Goal: Transaction & Acquisition: Purchase product/service

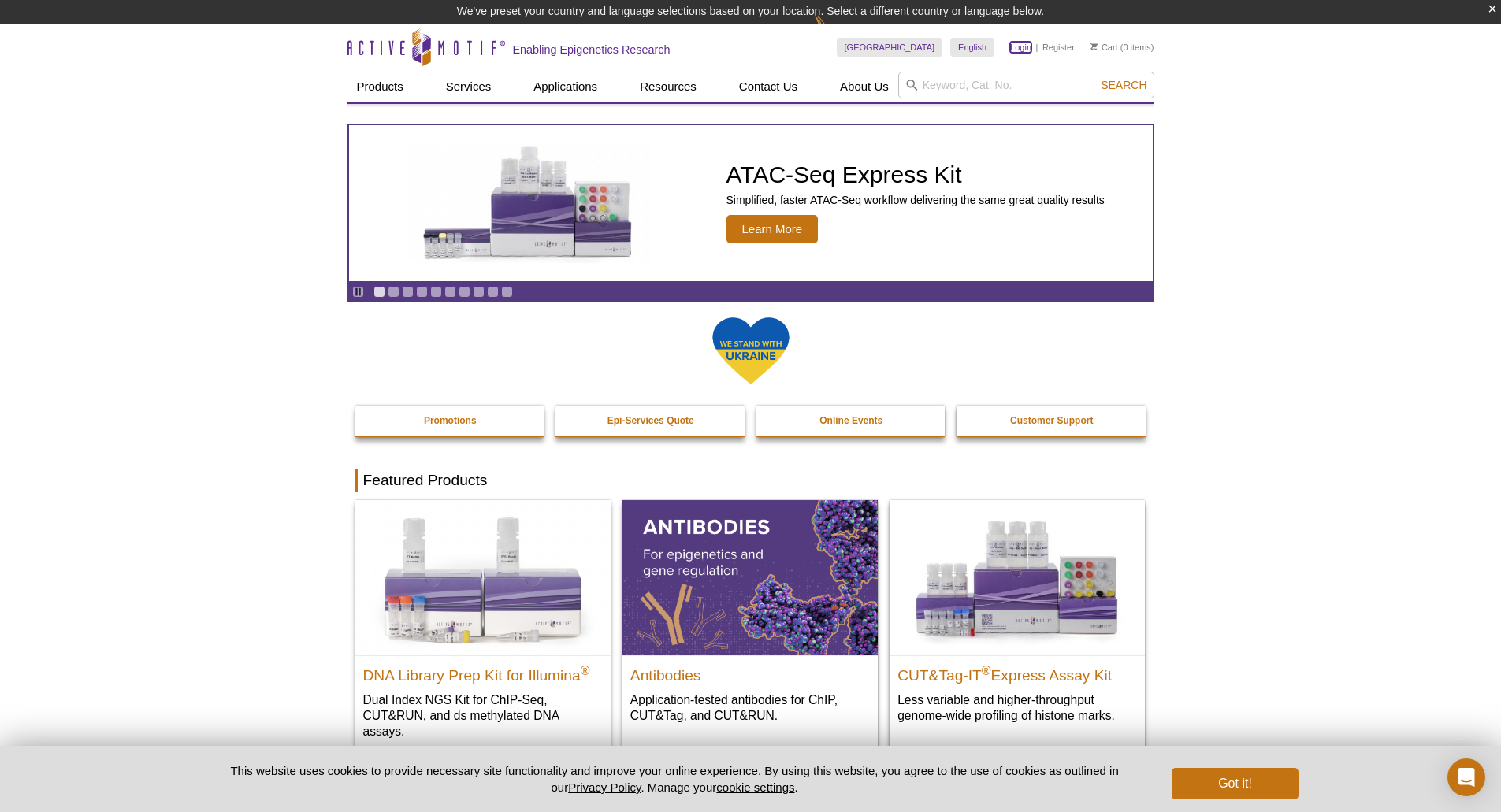
click at [1023, 46] on link "Login" at bounding box center [1020, 47] width 22 height 11
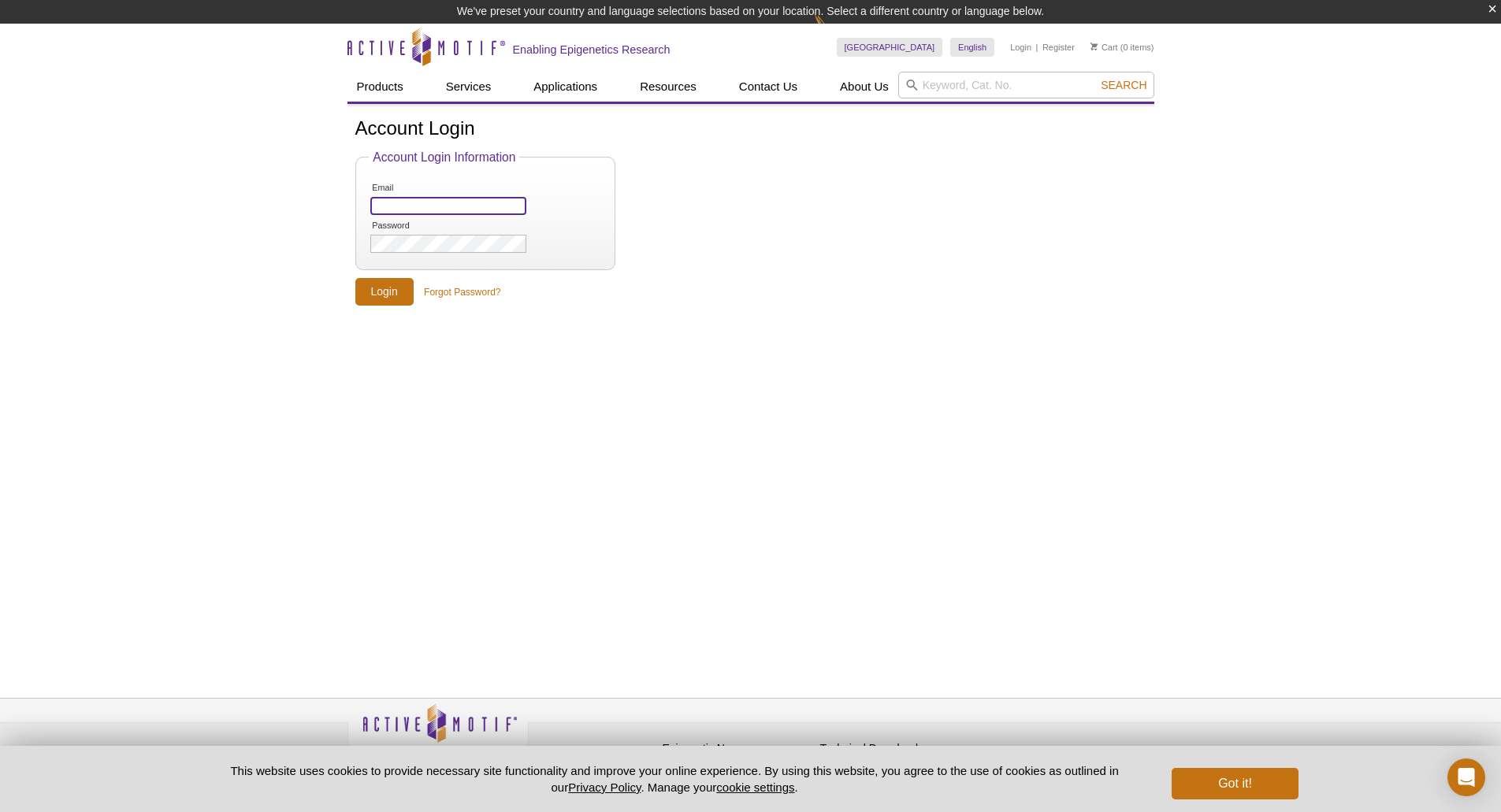
click at [403, 200] on input "Email" at bounding box center [447, 206] width 155 height 18
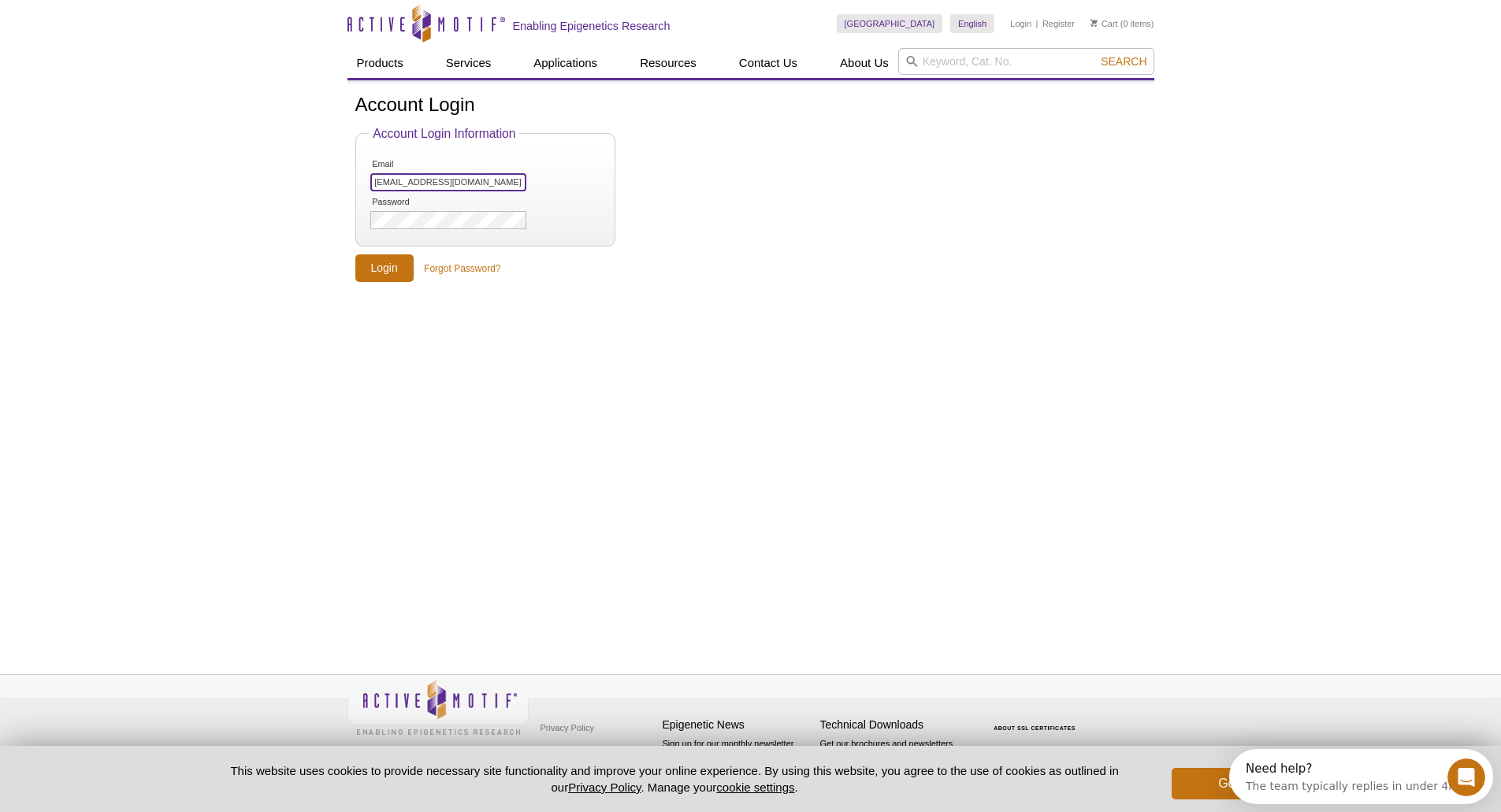
type input "purchasing@jax.org"
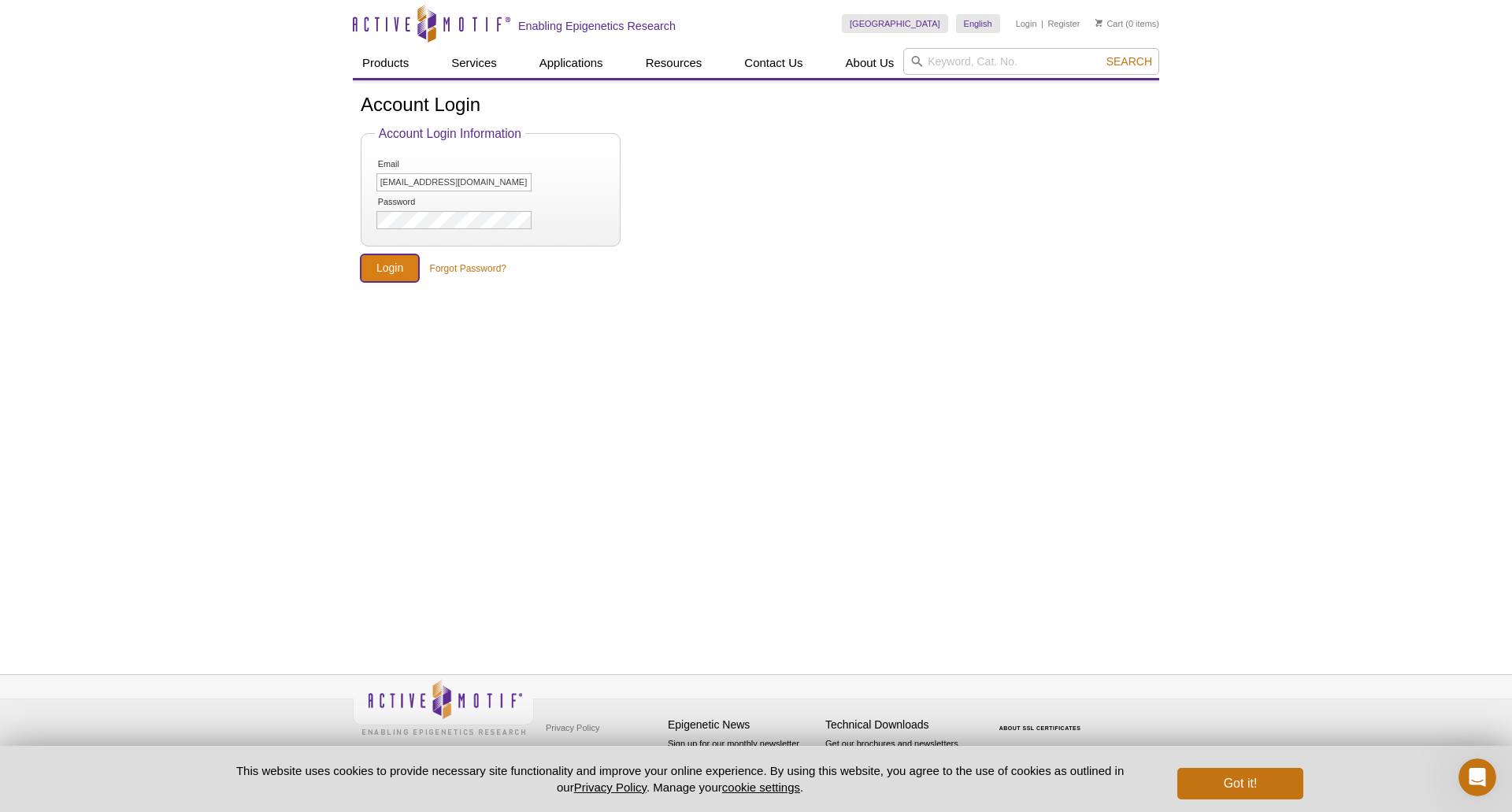
click at [380, 268] on input "Login" at bounding box center [389, 268] width 58 height 27
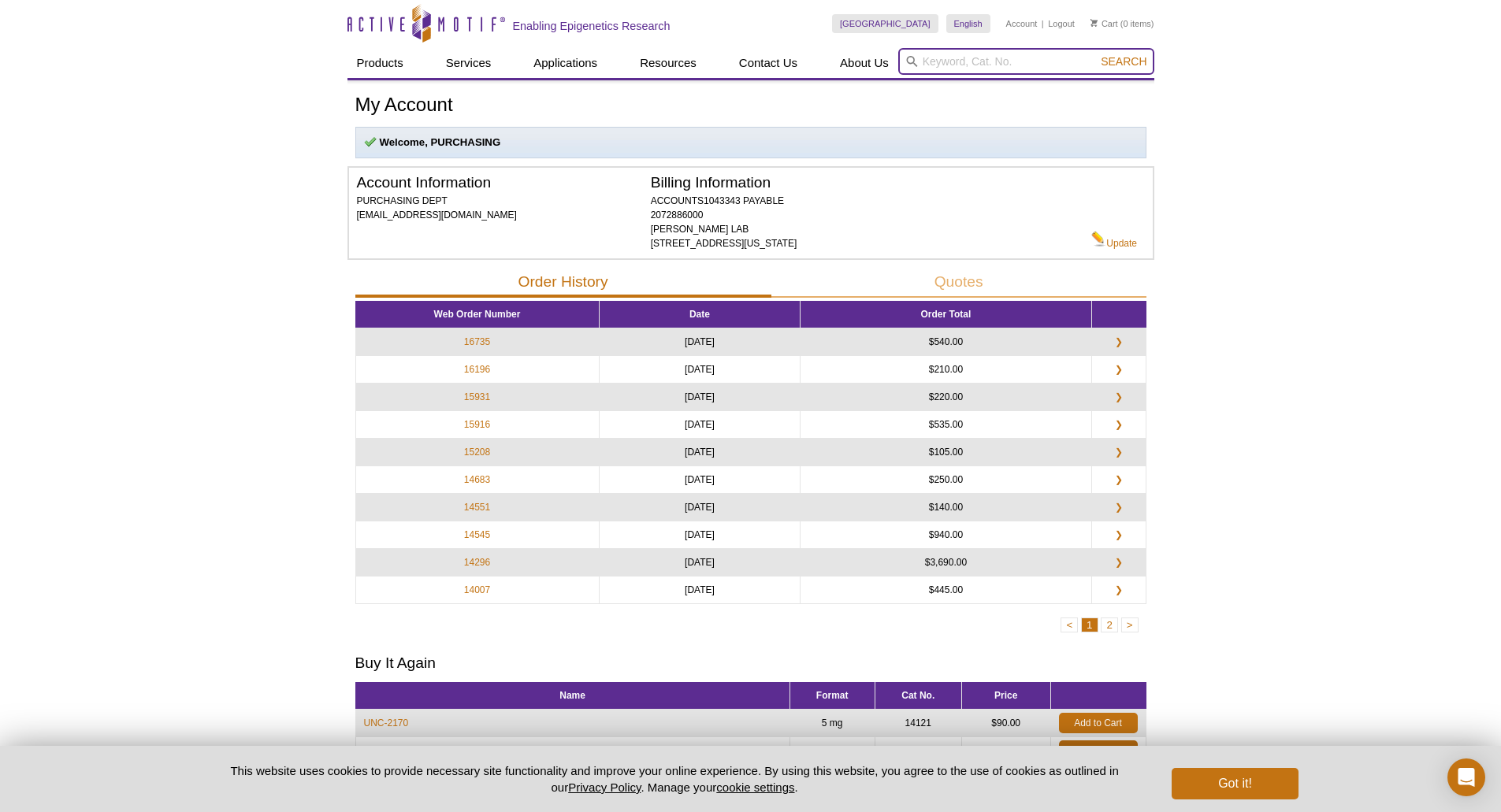
click at [1053, 69] on input "search" at bounding box center [1026, 61] width 256 height 27
paste input "53157"
type input "53157"
click at [1096, 54] on button "Search" at bounding box center [1123, 61] width 55 height 14
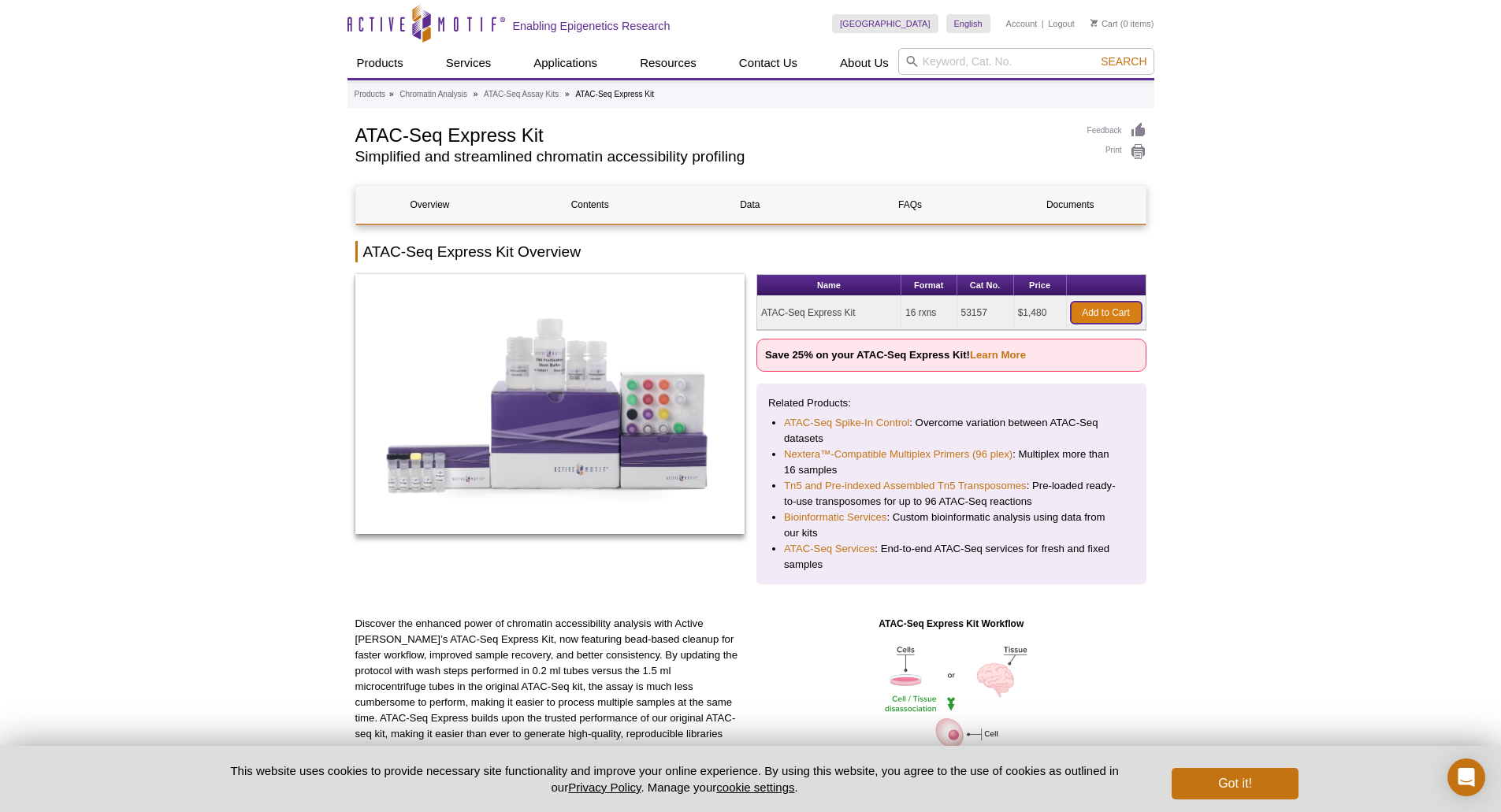
click at [1106, 310] on link "Add to Cart" at bounding box center [1106, 312] width 70 height 22
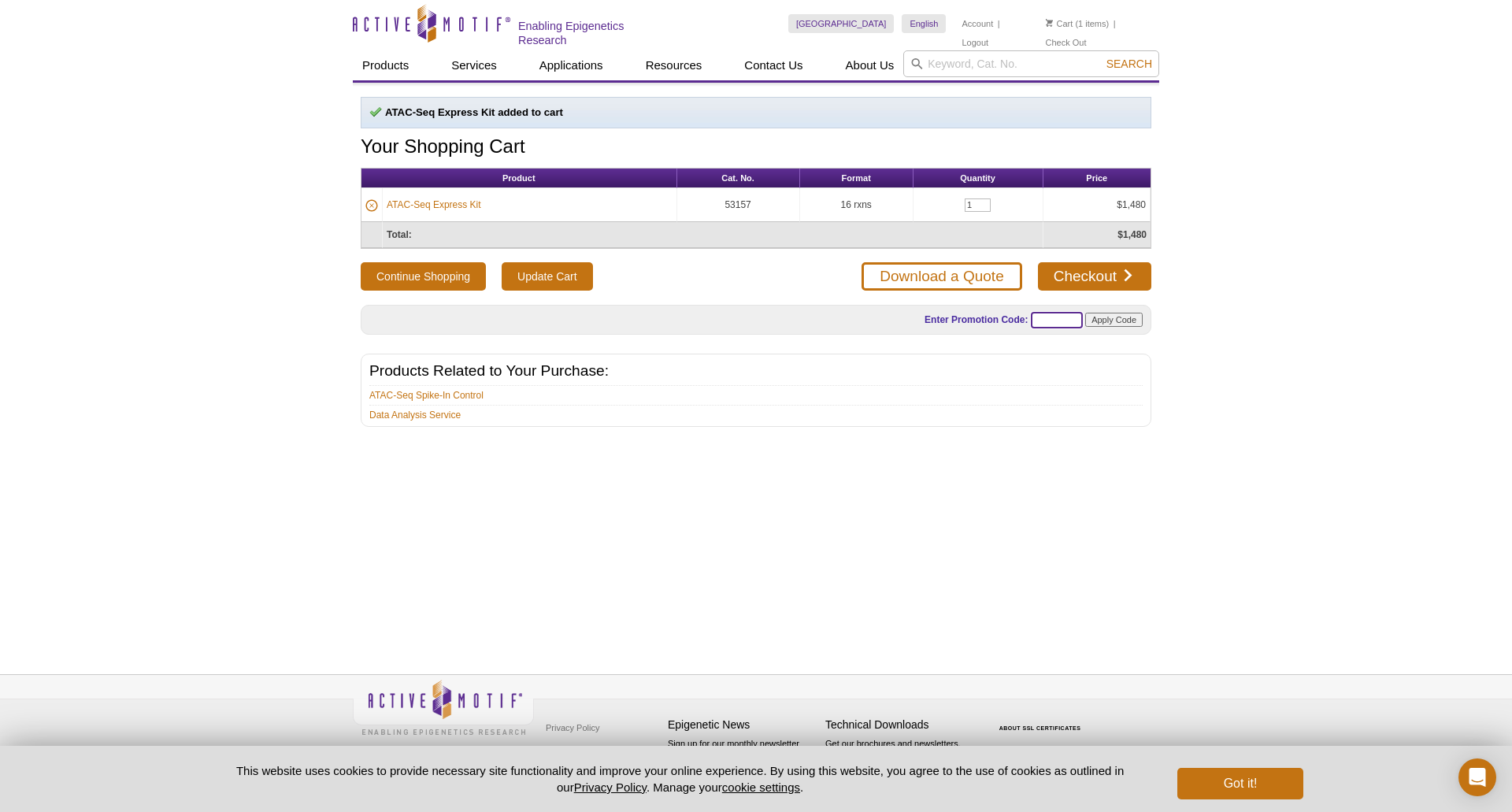
click at [1067, 317] on input "text" at bounding box center [1056, 320] width 52 height 17
paste input "ATACUP25"
type input "ATACUP25"
click at [1117, 320] on input "Apply Code" at bounding box center [1113, 319] width 57 height 14
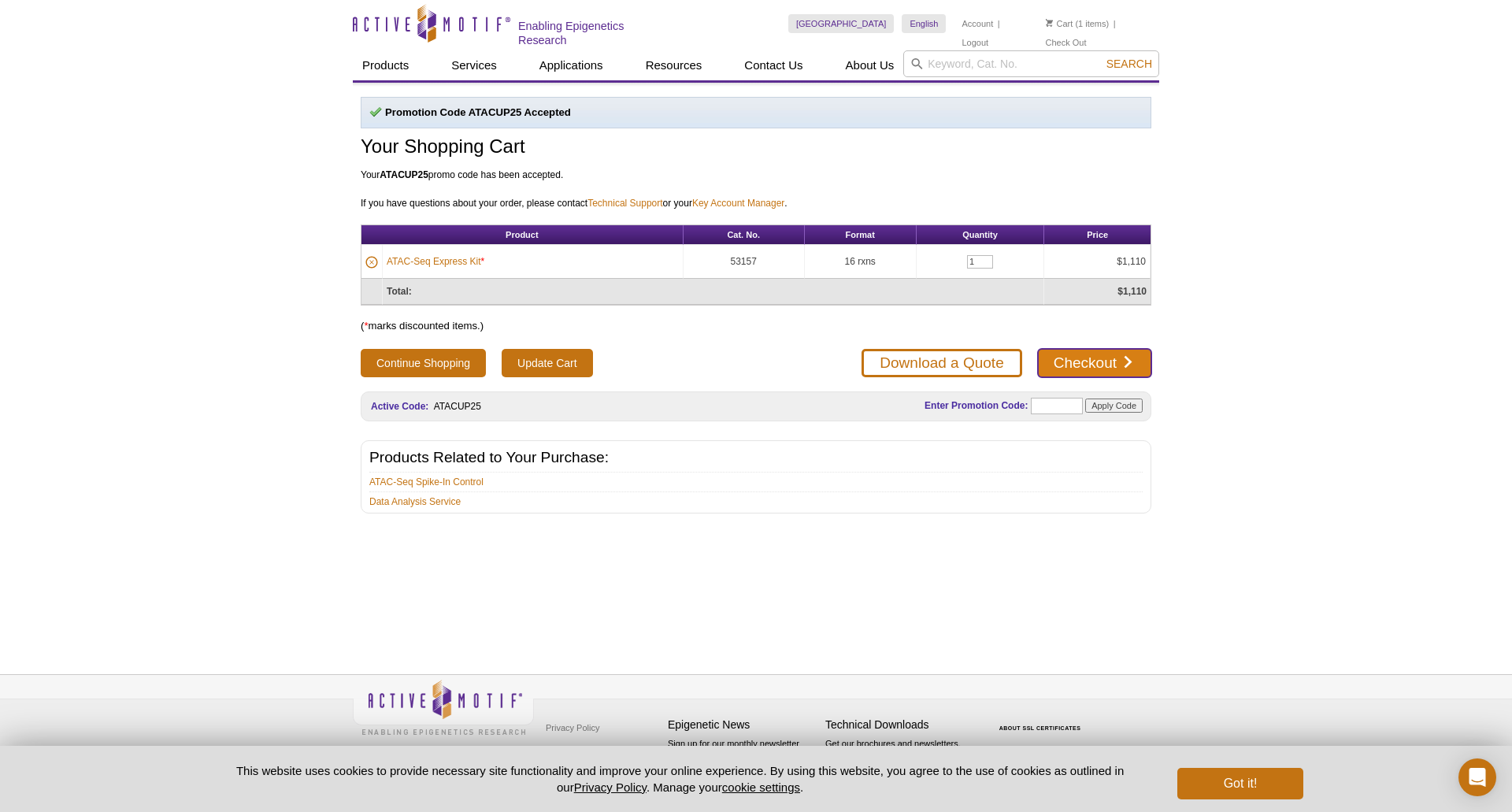
click at [1109, 367] on link "Checkout" at bounding box center [1094, 363] width 114 height 28
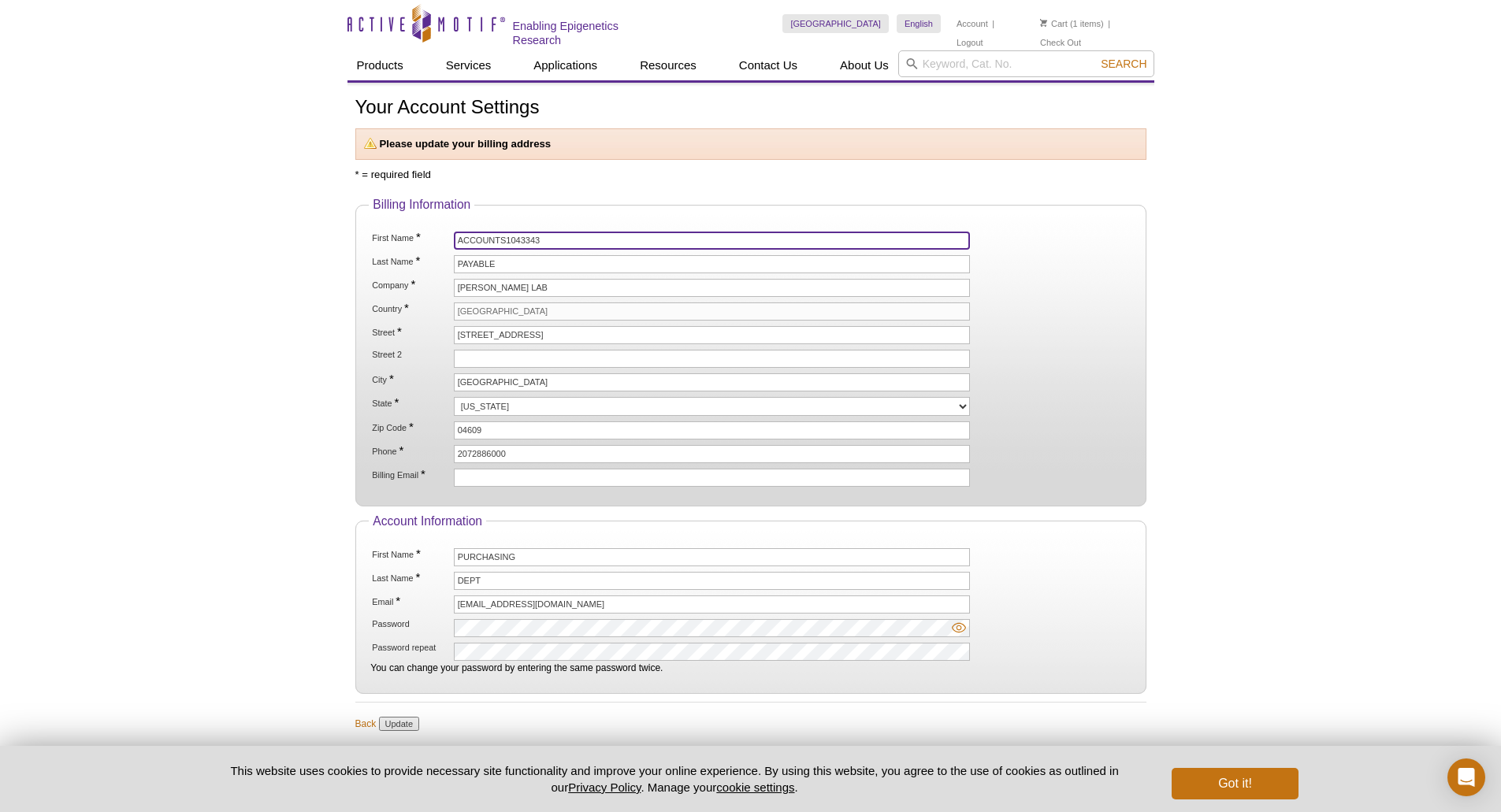
click at [582, 241] on input "ACCOUNTS1043343" at bounding box center [712, 240] width 517 height 18
type input "ACCOUNTS1122089"
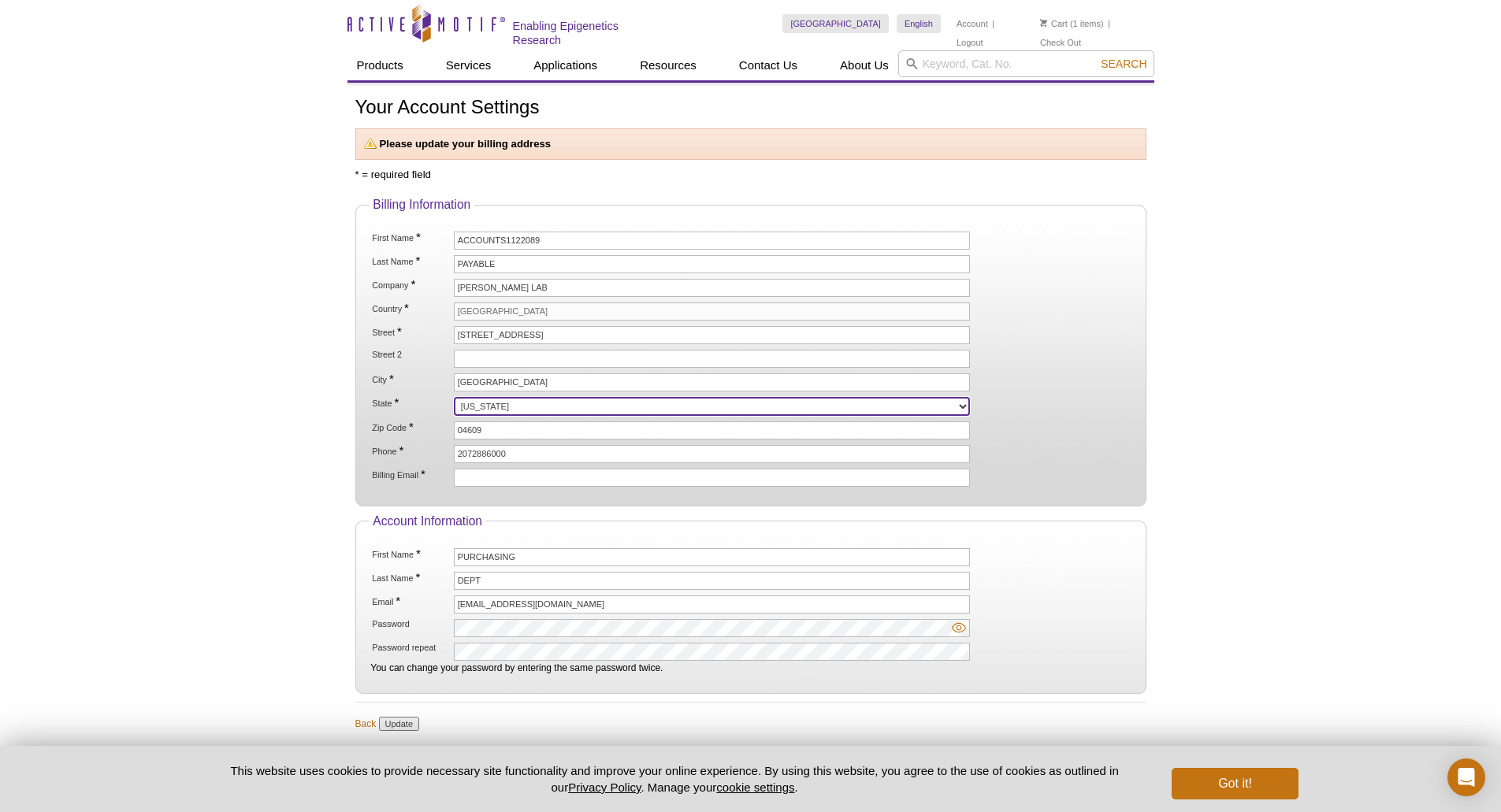
click at [512, 399] on select "Alabama Alaska American Samoa Arizona Arkansas California Colorado Connecticut …" at bounding box center [712, 406] width 517 height 19
select select "ME"
click at [454, 397] on select "Alabama Alaska American Samoa Arizona Arkansas California Colorado Connecticut …" at bounding box center [712, 406] width 517 height 19
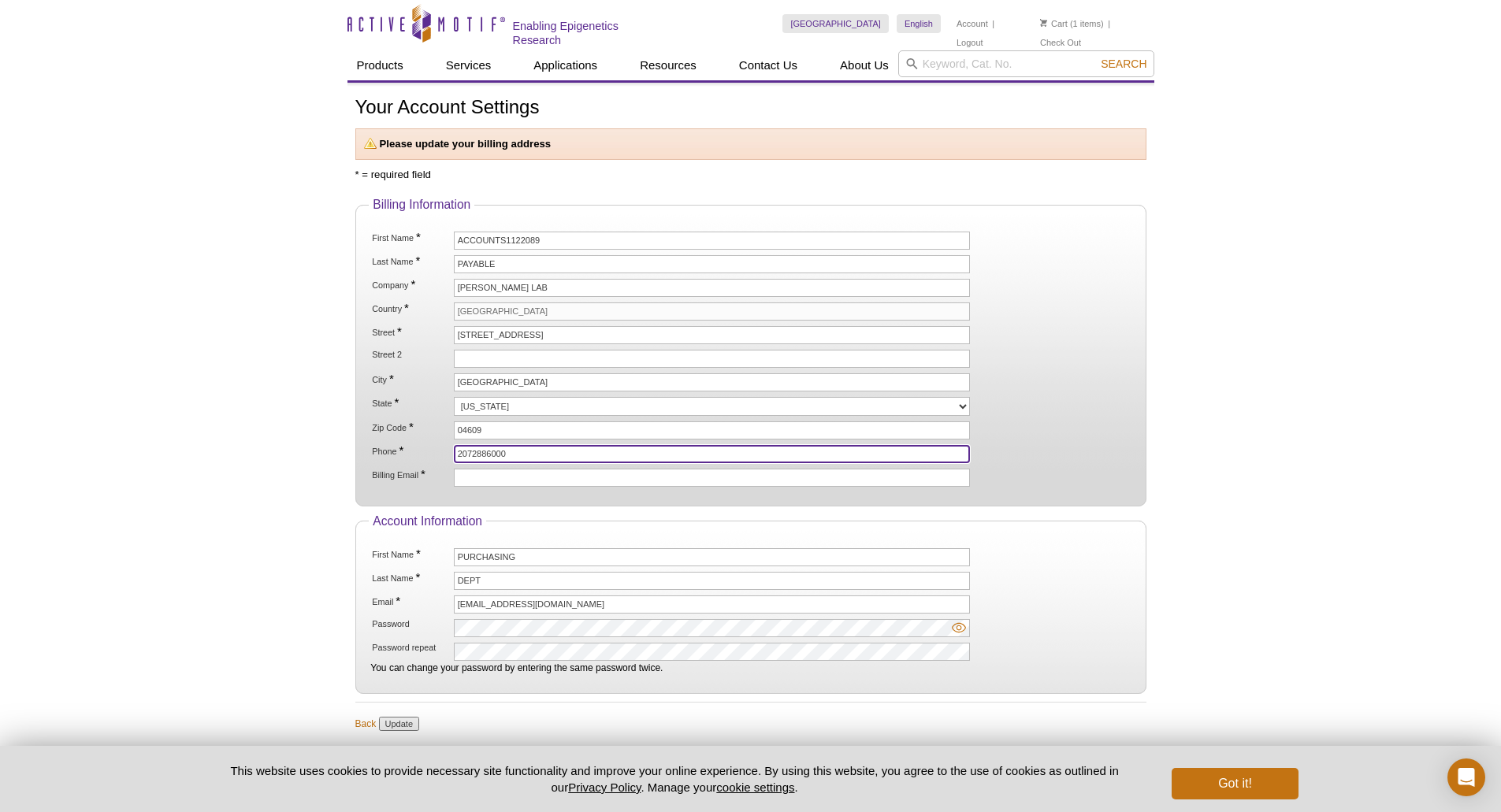
click at [535, 452] on input "2072886000" at bounding box center [712, 453] width 517 height 18
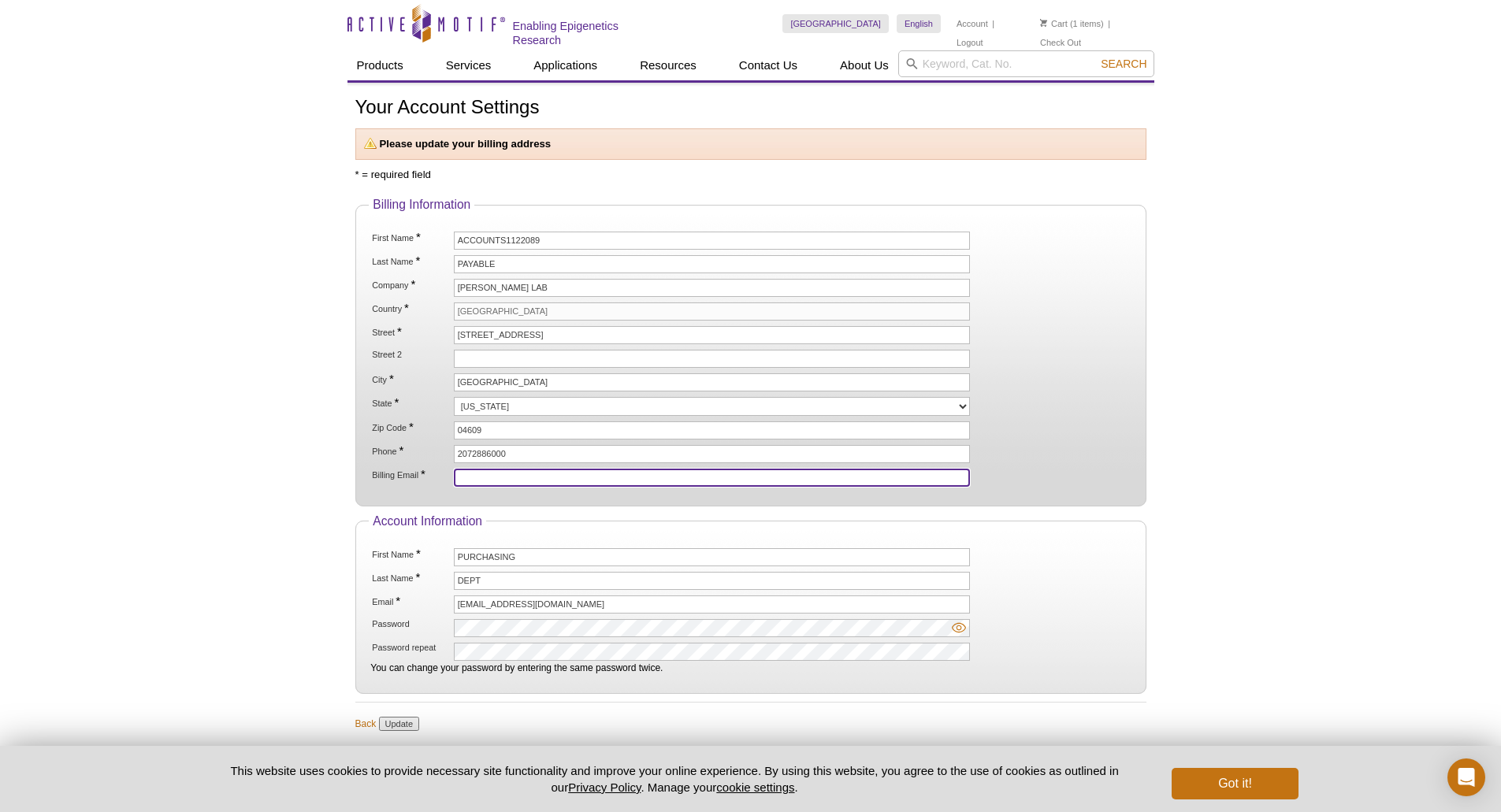
click at [504, 477] on input "Billing Email *" at bounding box center [712, 477] width 517 height 18
type input "P"
click at [1208, 781] on button "Got it!" at bounding box center [1234, 784] width 126 height 32
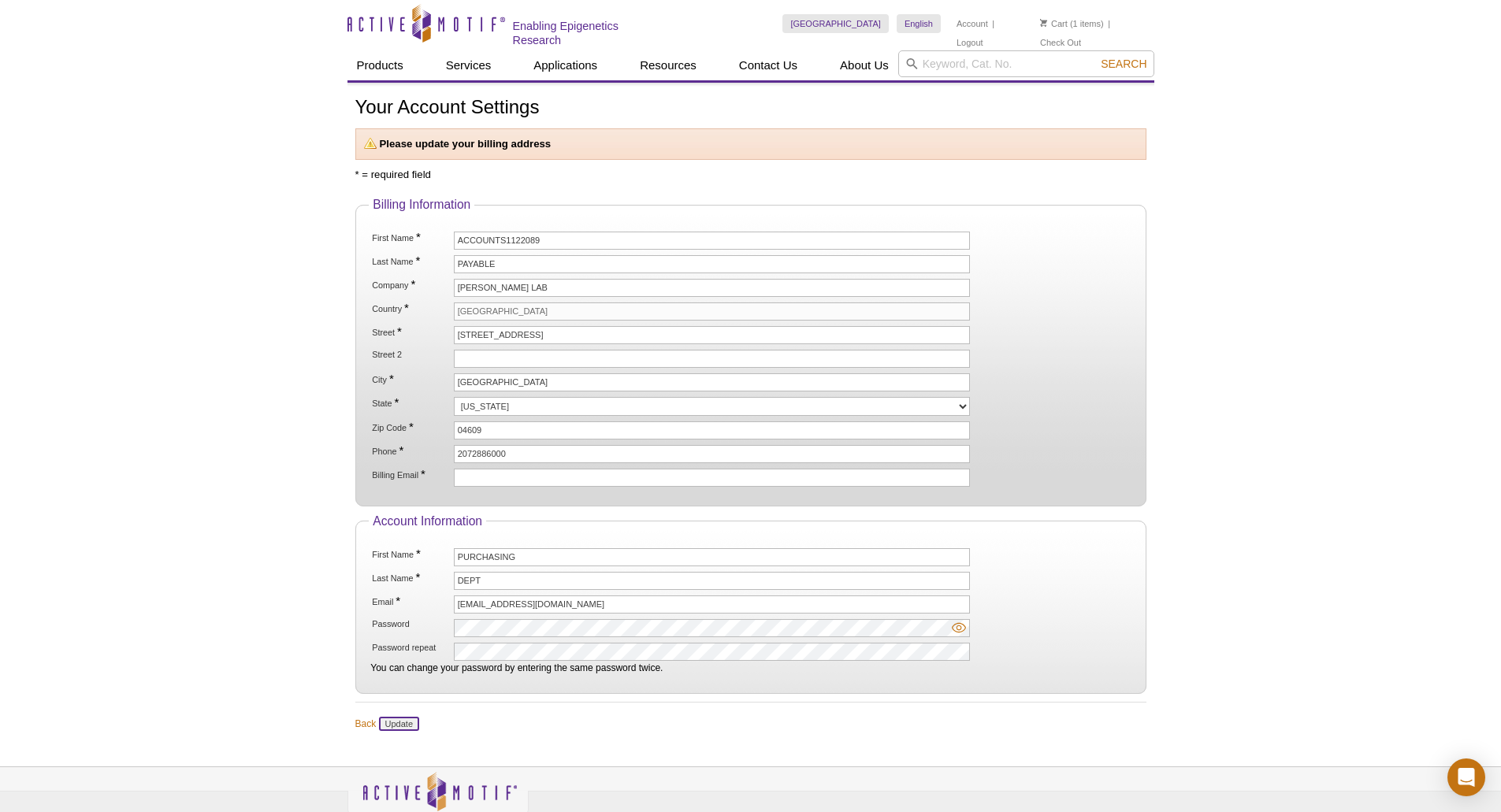
click at [395, 722] on input "Update" at bounding box center [398, 723] width 40 height 14
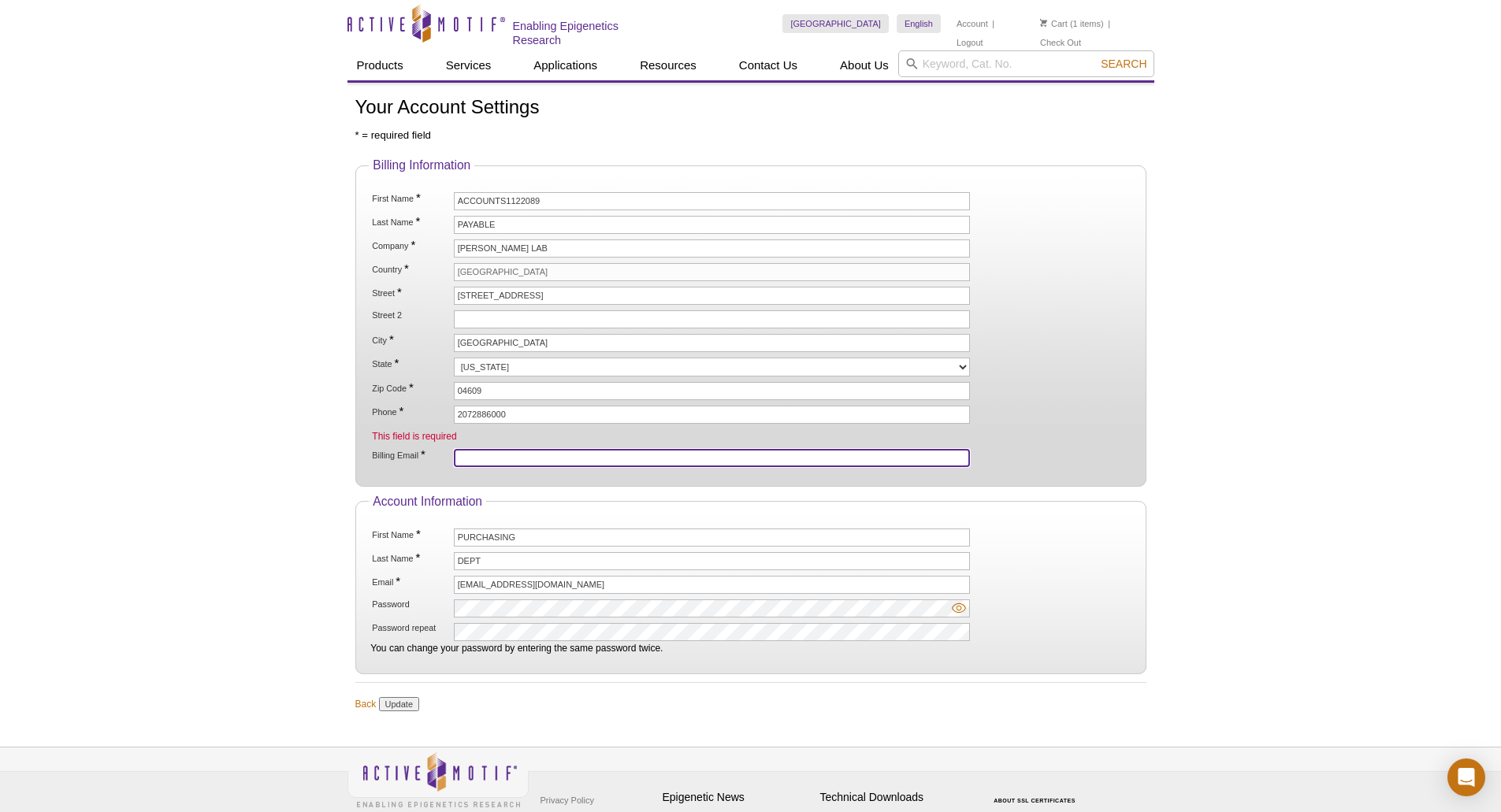
click at [504, 465] on input "Billing Email *" at bounding box center [712, 457] width 517 height 18
click at [472, 449] on input "Billing Email *" at bounding box center [712, 457] width 517 height 18
paste input "ATACUP25"
type input "A"
click at [479, 455] on input "Billing Email *" at bounding box center [712, 457] width 517 height 18
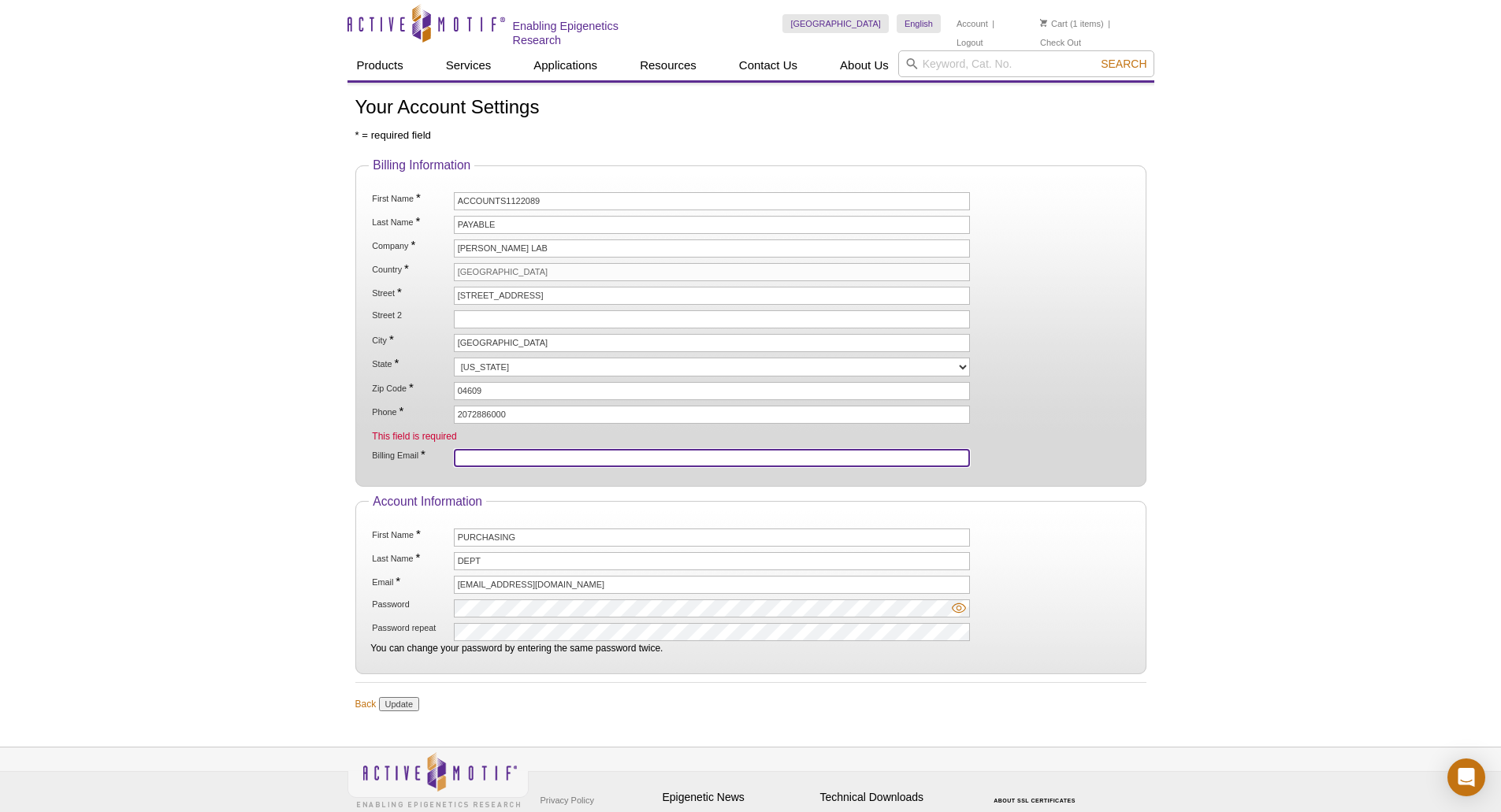
paste input "[EMAIL_ADDRESS][DOMAIN_NAME]"
type input "[EMAIL_ADDRESS][DOMAIN_NAME]"
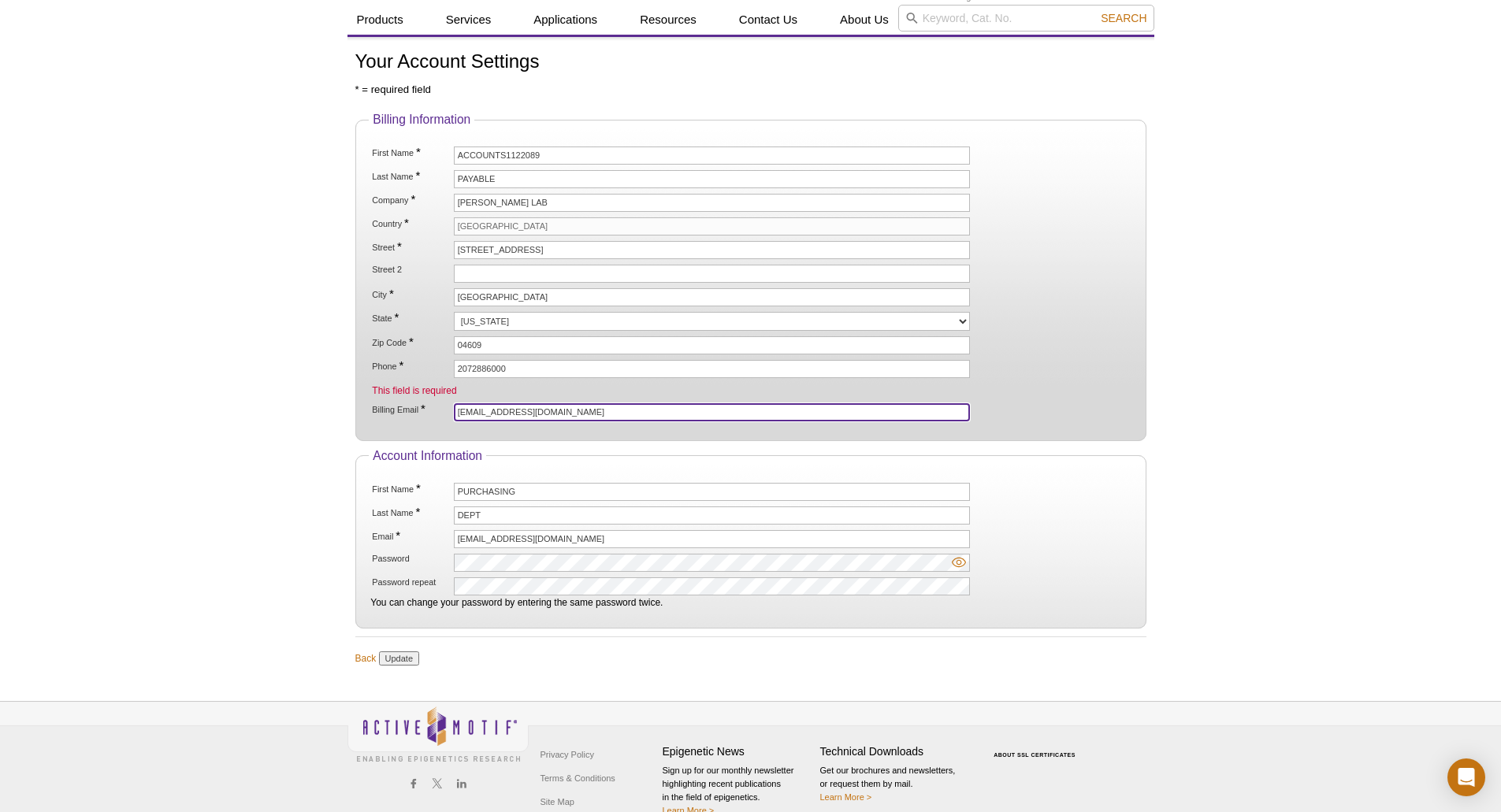
scroll to position [70, 0]
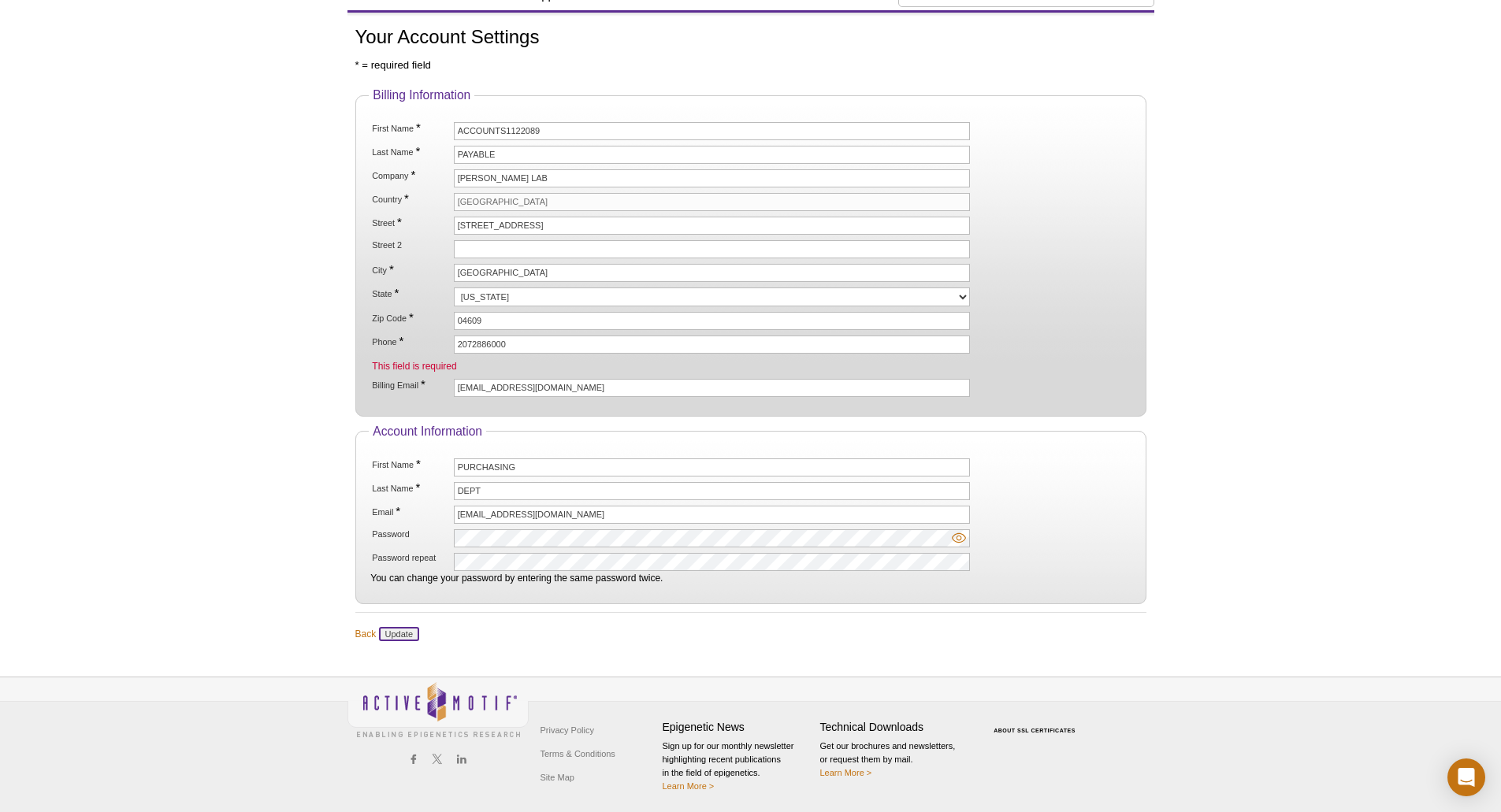
click at [404, 631] on input "Update" at bounding box center [398, 634] width 40 height 14
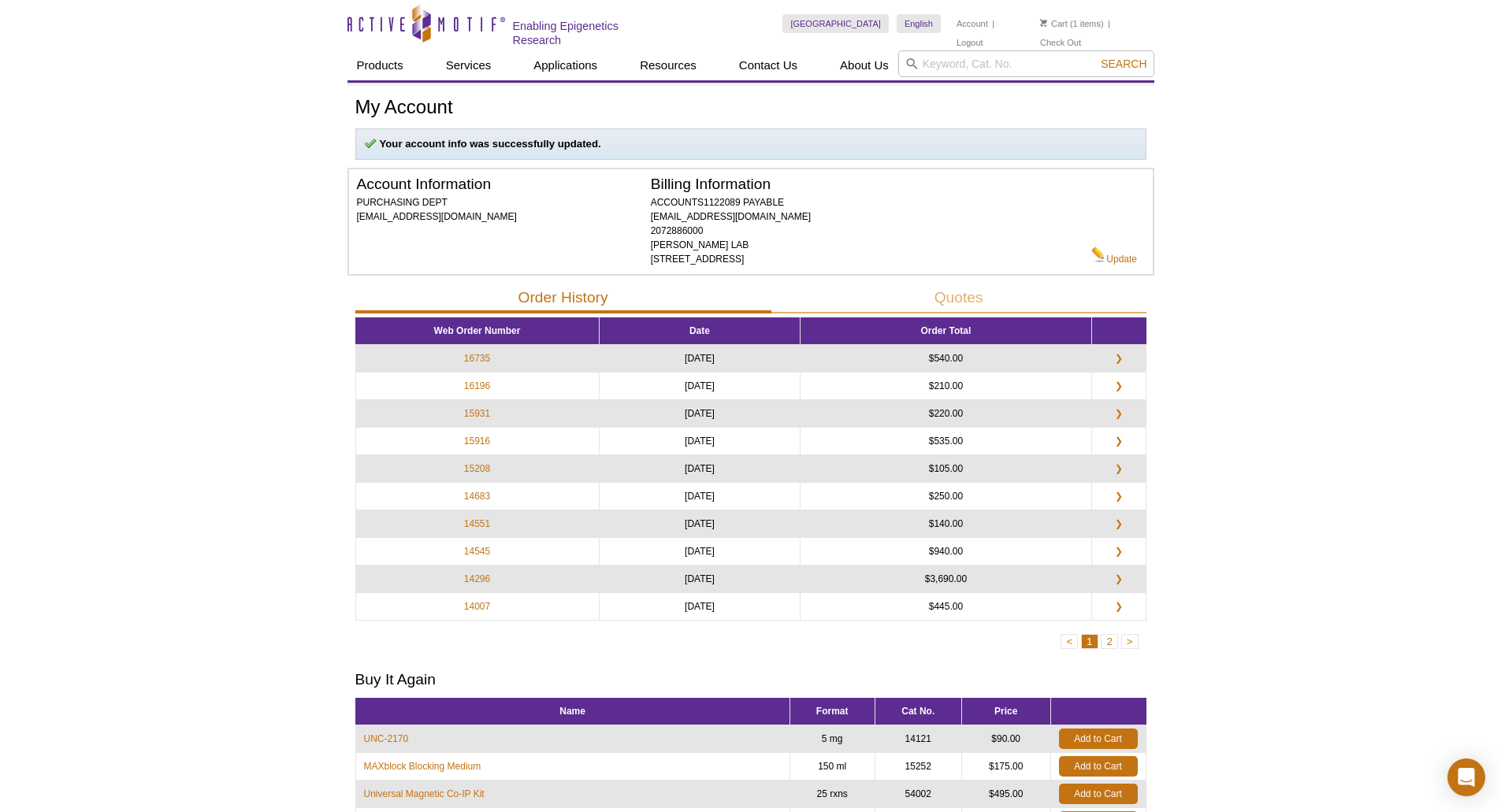
click at [1080, 17] on li "Cart (1 items)" at bounding box center [1072, 23] width 64 height 19
click at [1054, 21] on link "Cart" at bounding box center [1053, 23] width 27 height 11
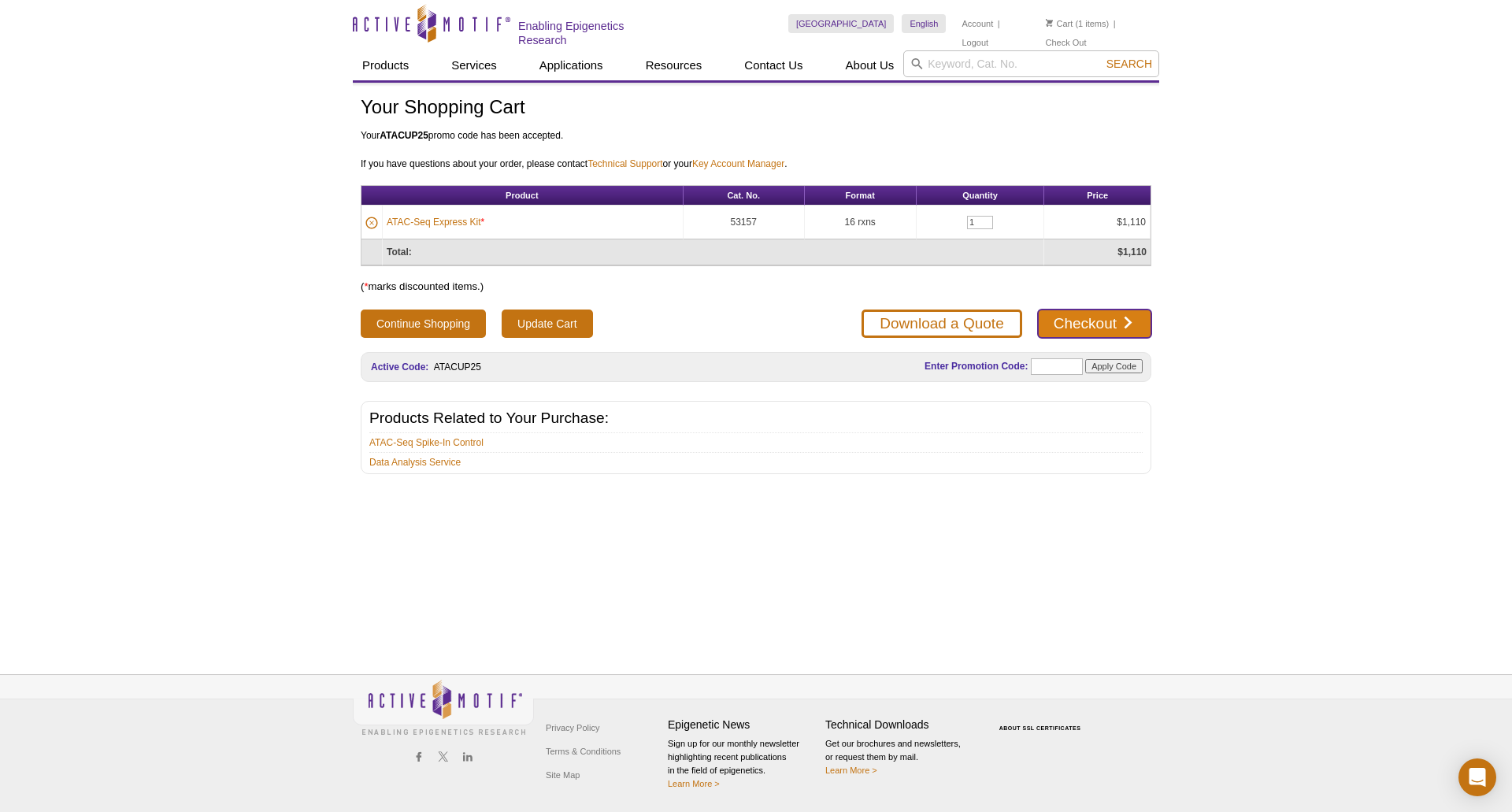
click at [1115, 325] on link "Checkout" at bounding box center [1094, 324] width 114 height 28
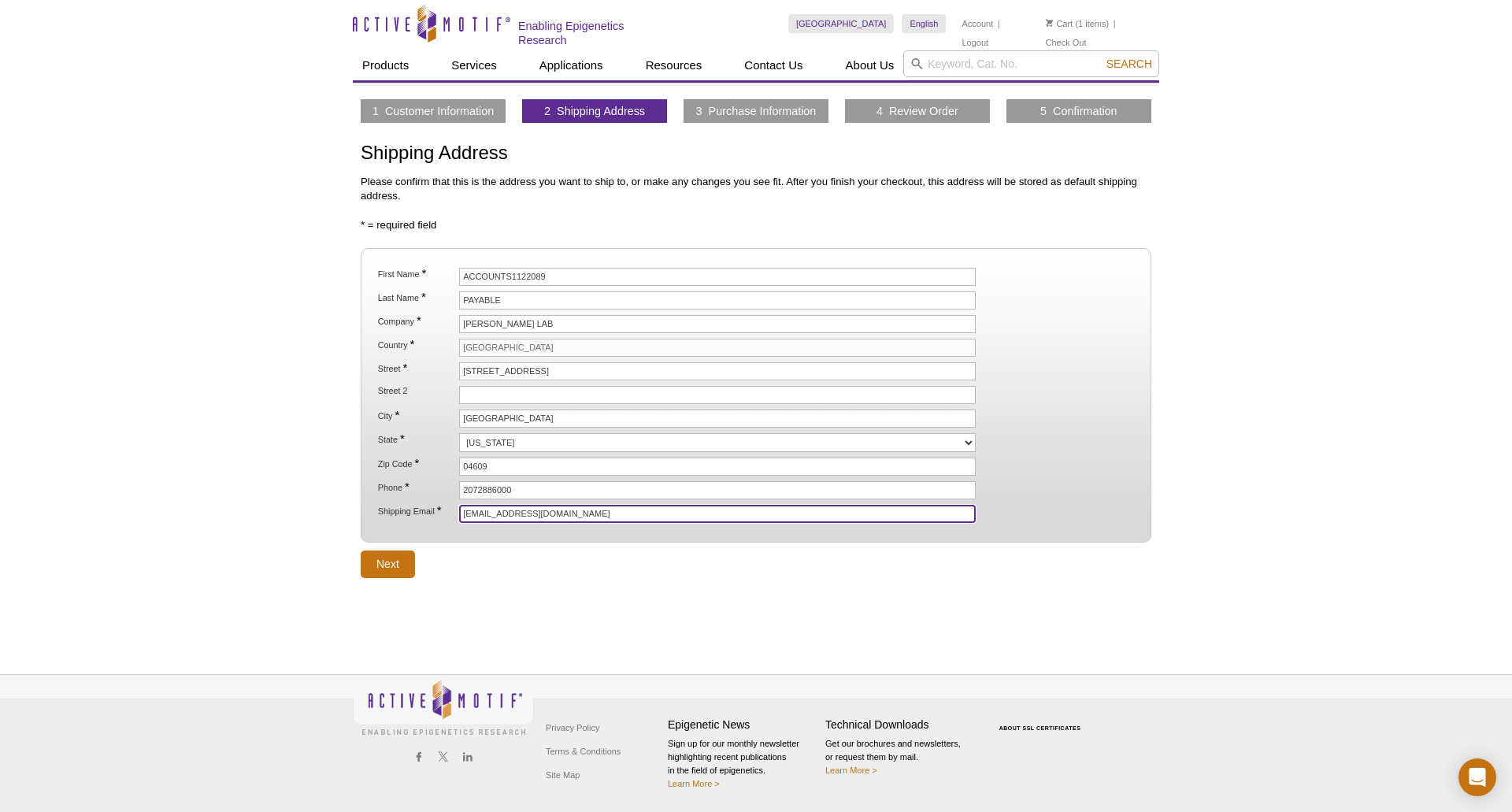
click at [543, 516] on input "[EMAIL_ADDRESS][DOMAIN_NAME]" at bounding box center [717, 513] width 516 height 18
drag, startPoint x: 543, startPoint y: 516, endPoint x: 436, endPoint y: 503, distance: 107.8
click at [436, 505] on li "Shipping Email * payables@jax.org" at bounding box center [756, 513] width 759 height 18
type input "purchasing@jax.org"
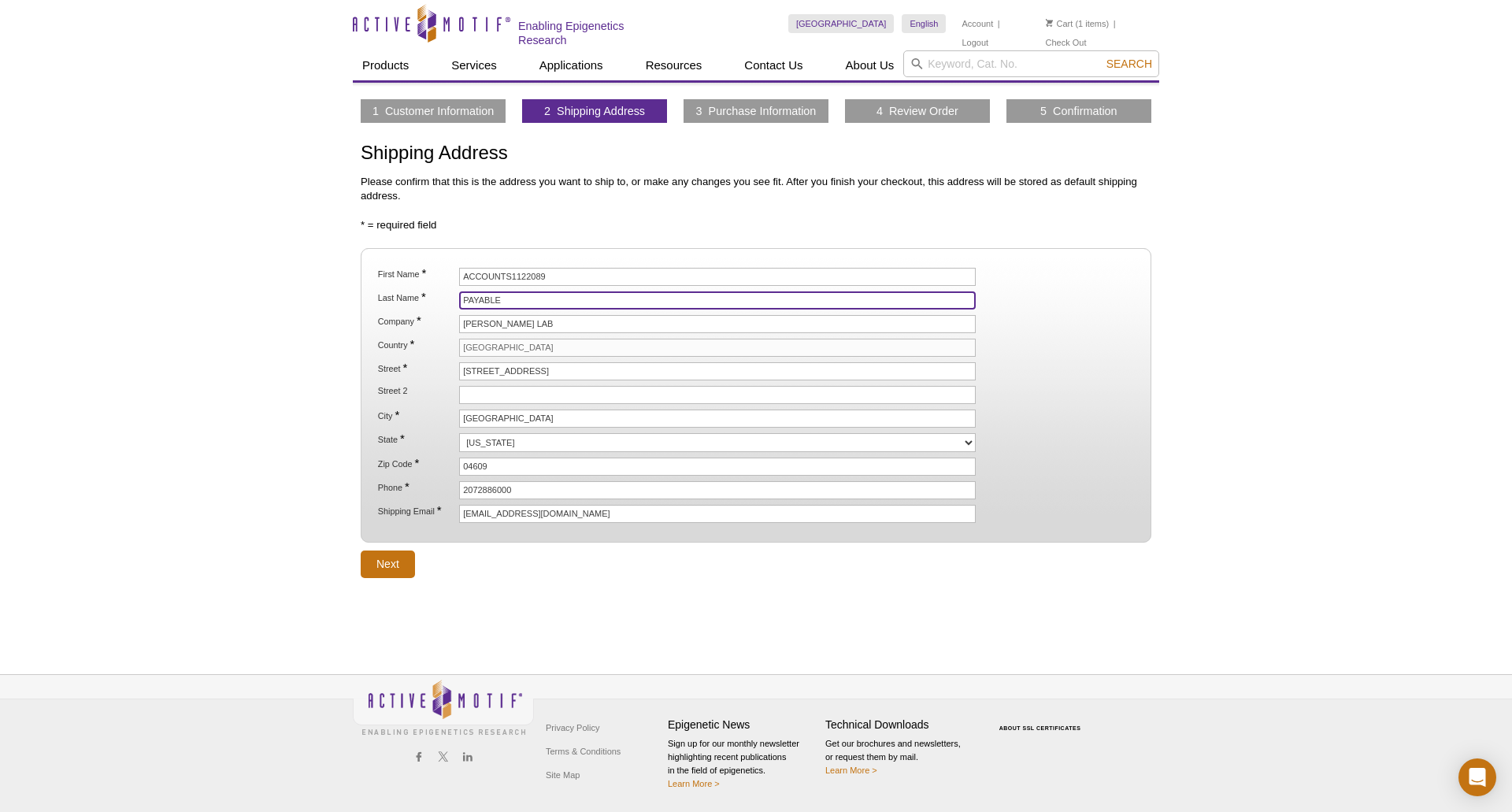
click at [521, 297] on input "PAYABLE" at bounding box center [717, 299] width 516 height 18
drag, startPoint x: 521, startPoint y: 297, endPoint x: 444, endPoint y: 299, distance: 77.0
click at [444, 299] on li "Last Name * PAYABLE" at bounding box center [756, 299] width 759 height 18
type input "Receiving"
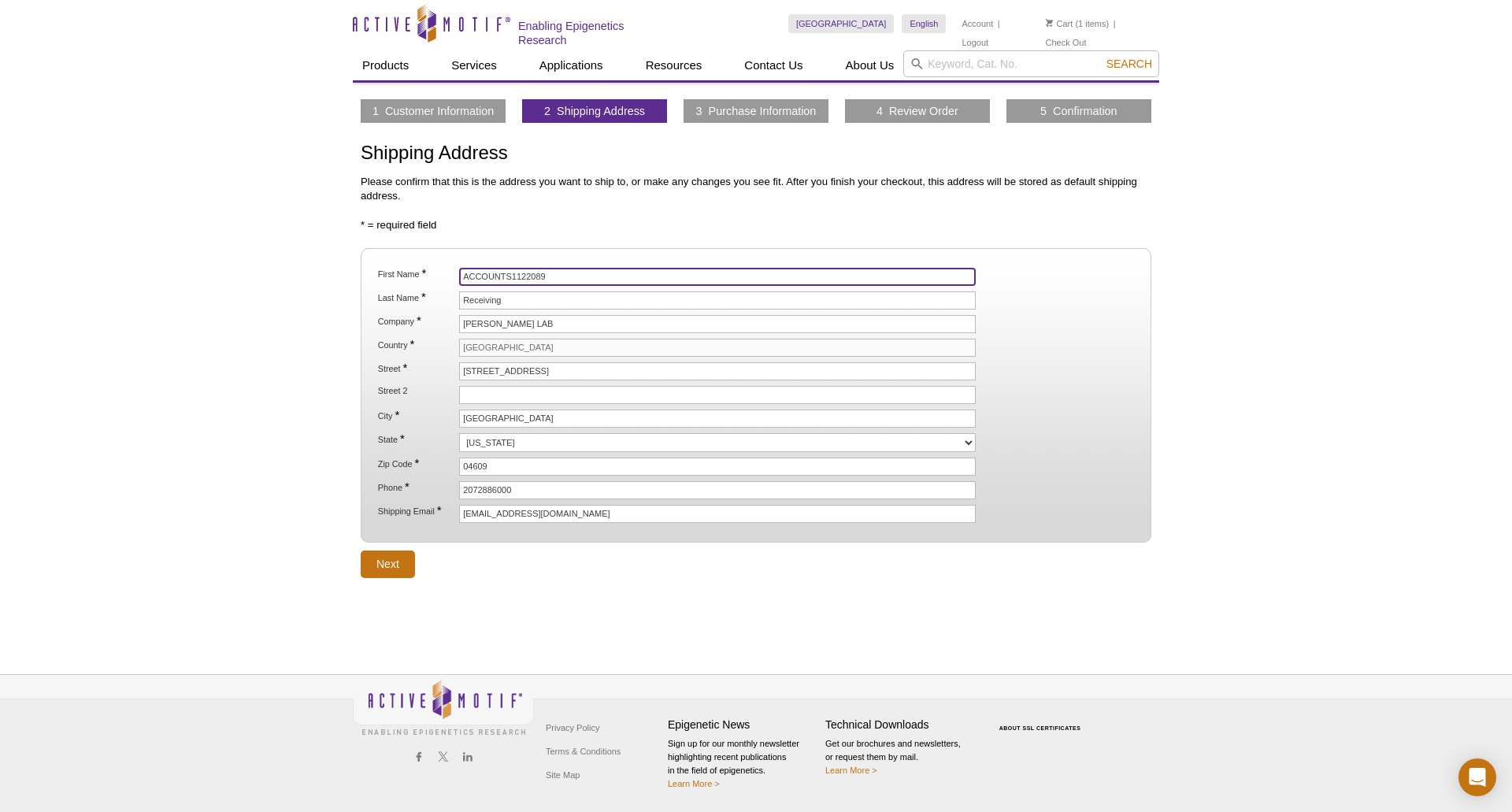
click at [550, 272] on input "ACCOUNTS1122089" at bounding box center [717, 276] width 516 height 18
type input "A"
type input "The Jackson Lab"
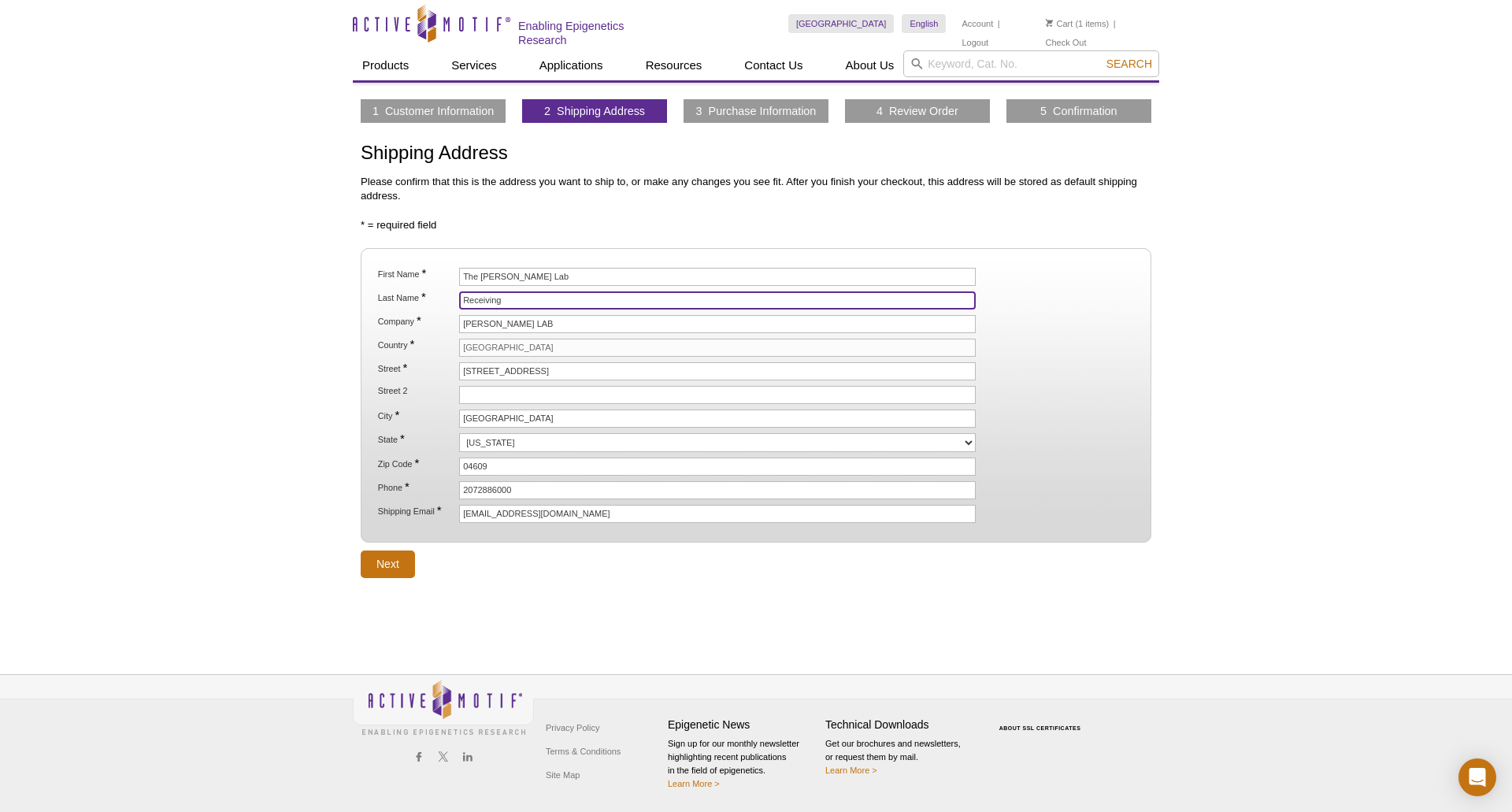
click at [520, 303] on input "Receiving" at bounding box center [717, 299] width 516 height 18
type input "Receiving1122089"
click at [388, 557] on input "Next" at bounding box center [388, 563] width 54 height 27
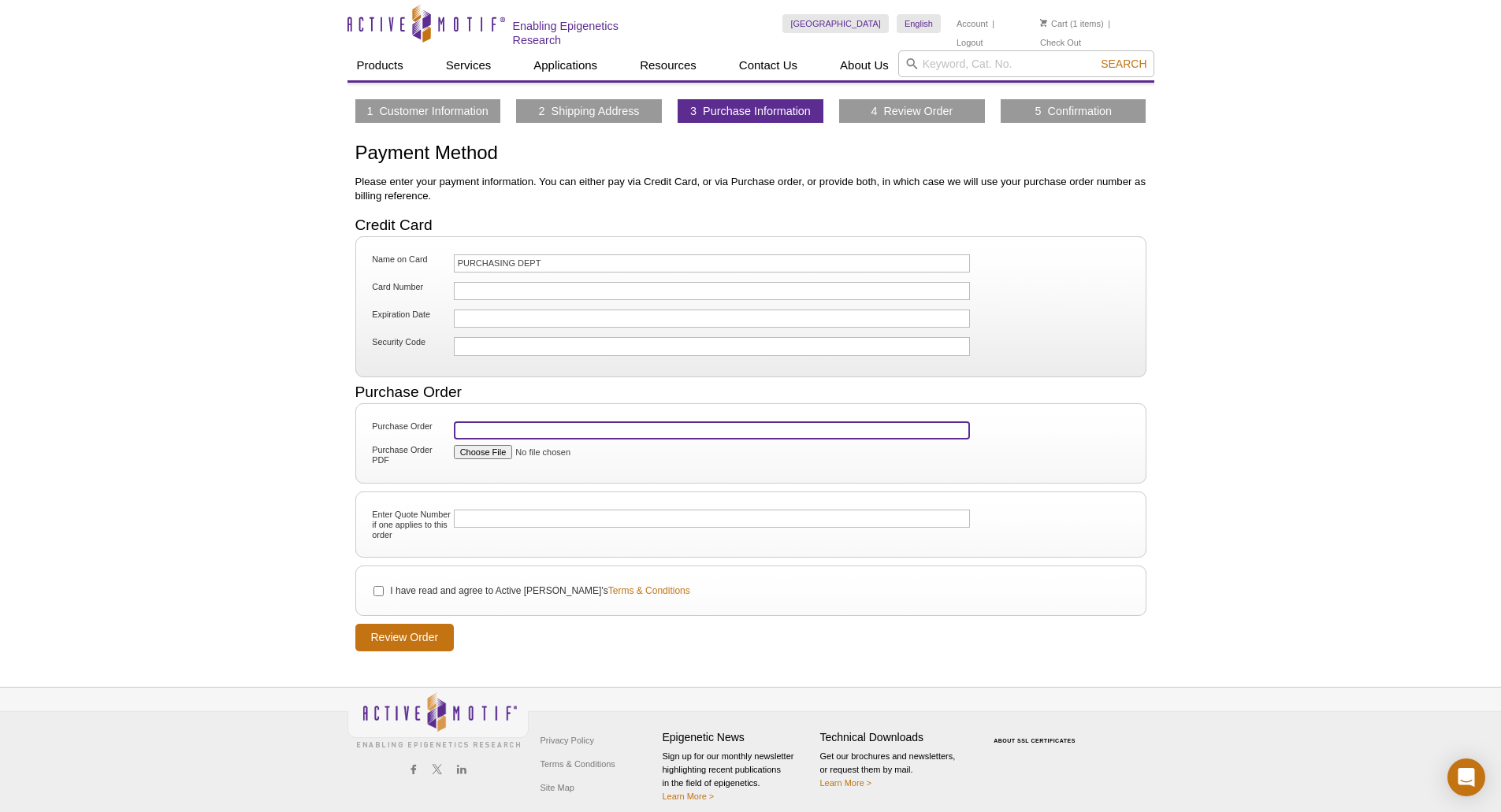
click at [554, 422] on input "Purchase Order" at bounding box center [712, 430] width 517 height 18
paste input "1122089"
type input "1122089"
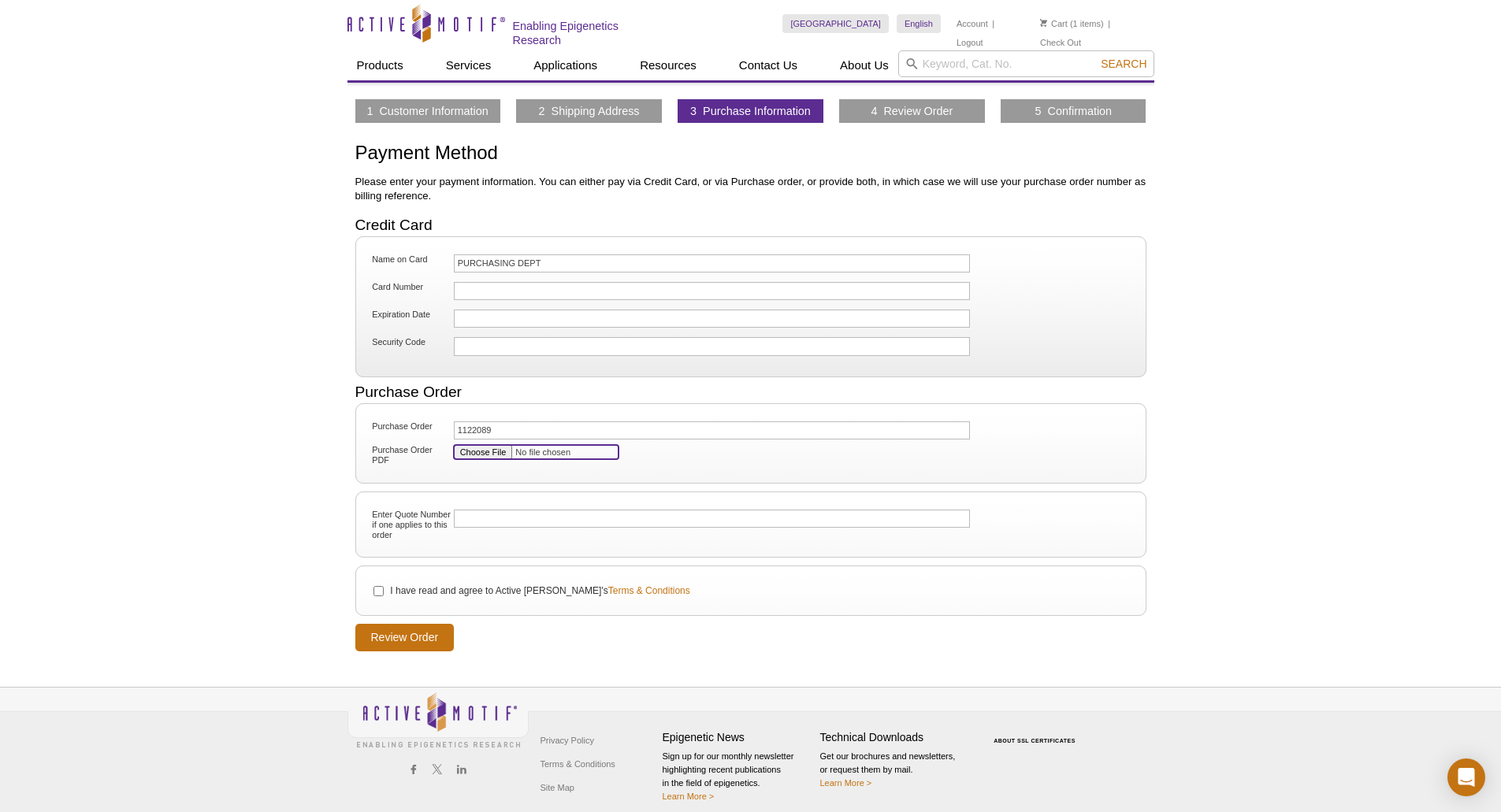
click at [480, 447] on input "Purchase Order PDF" at bounding box center [535, 452] width 164 height 14
type input "C:\fakepath\1122089 Active Motif po.pdf"
click at [374, 590] on input "I have read and agree to Active Motif's Terms & Conditions" at bounding box center [379, 590] width 10 height 10
checkbox input "true"
click at [427, 641] on input "Review Order" at bounding box center [405, 636] width 100 height 27
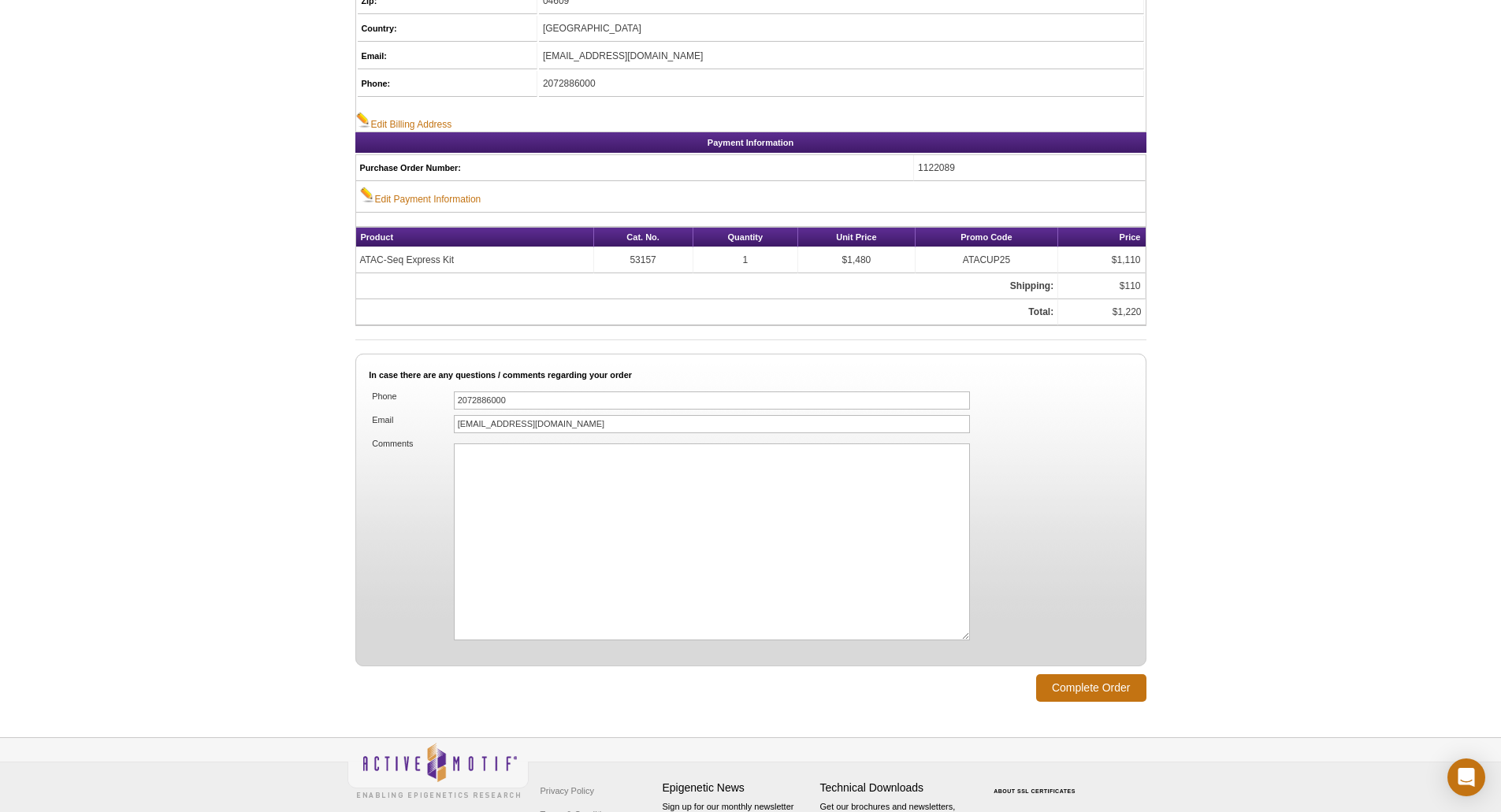
scroll to position [749, 0]
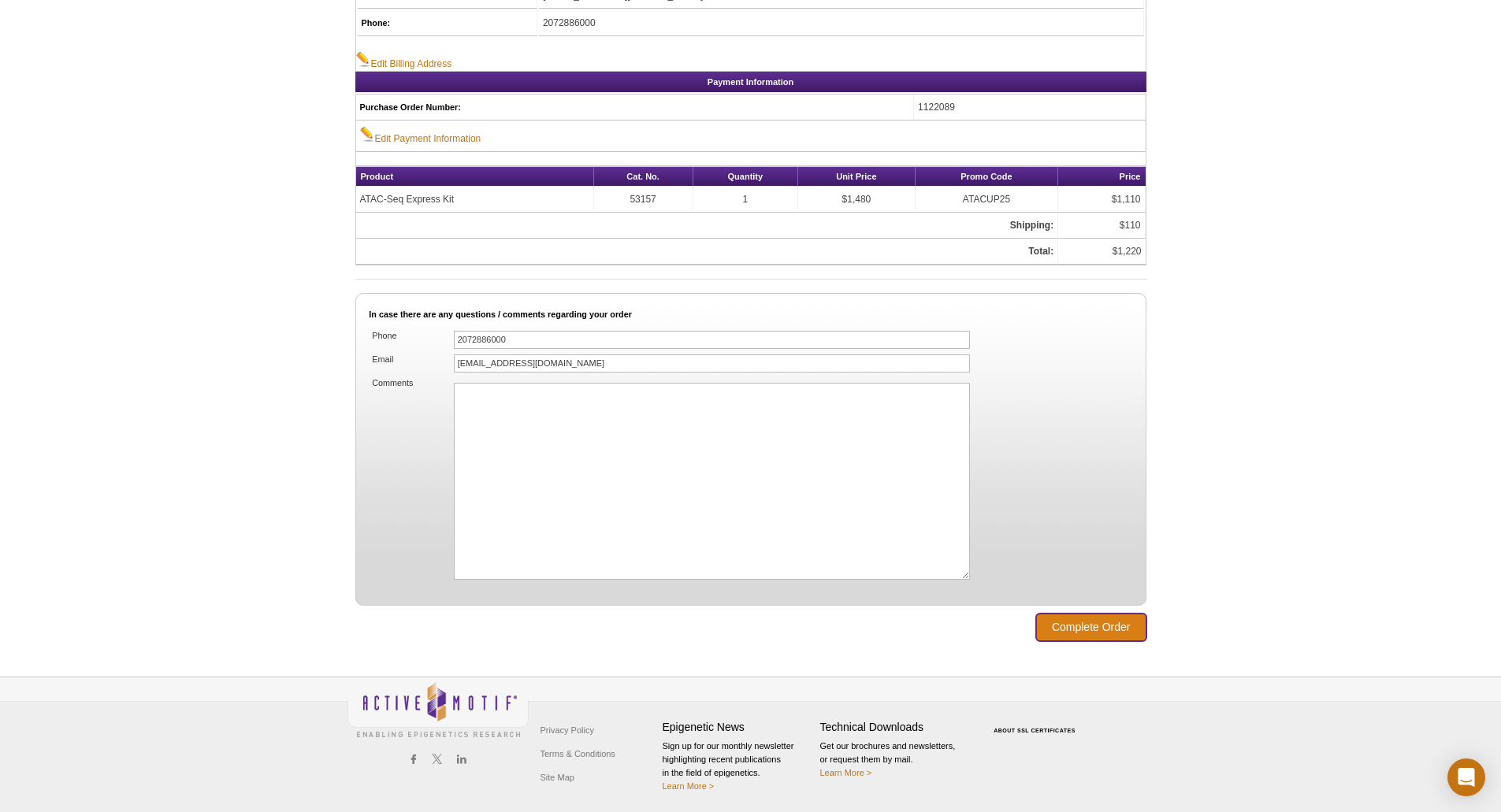
click at [1106, 627] on input "Complete Order" at bounding box center [1091, 626] width 110 height 27
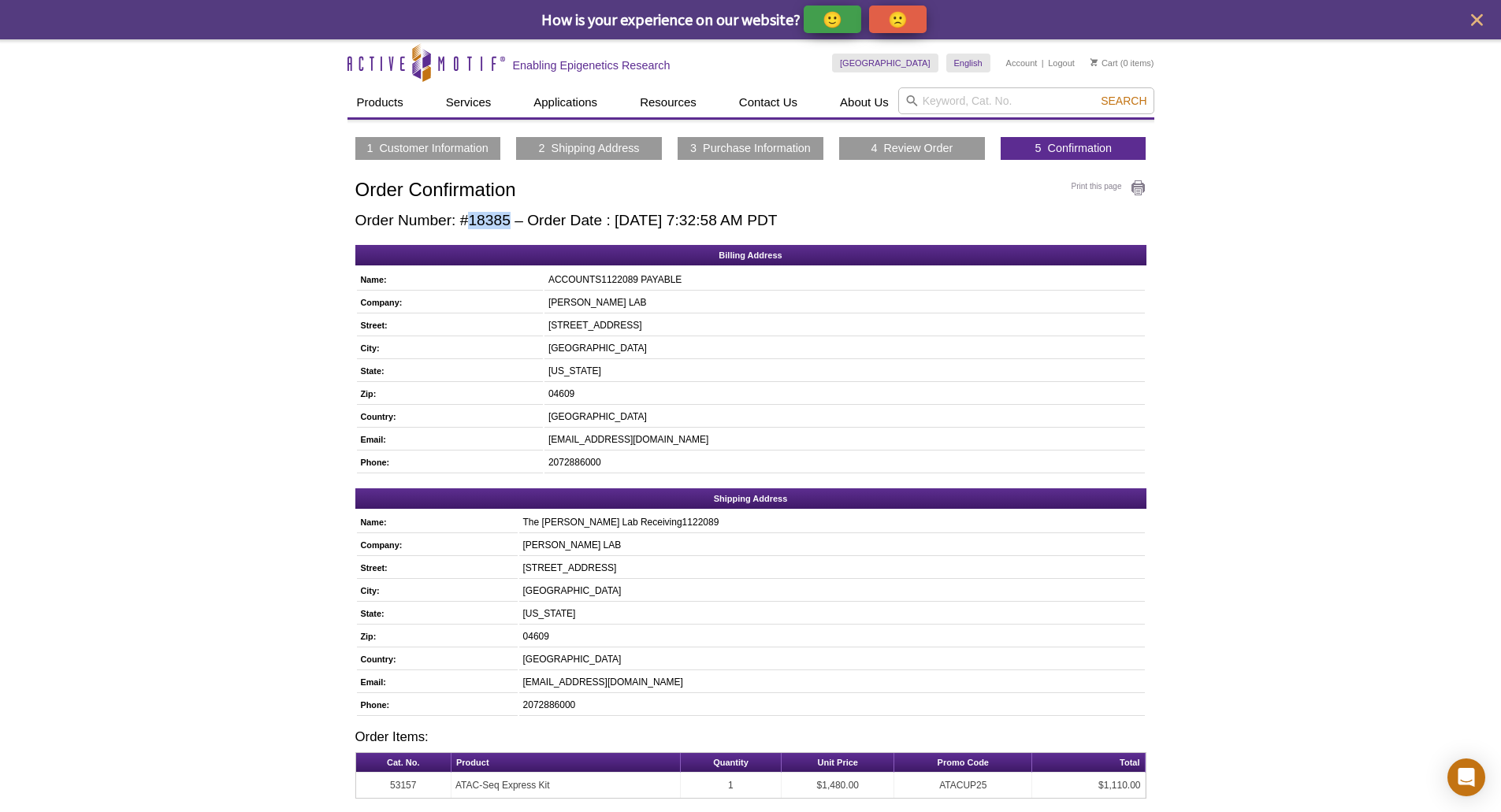
drag, startPoint x: 469, startPoint y: 218, endPoint x: 509, endPoint y: 220, distance: 40.0
click at [509, 220] on h2 "Order Number: #18385 – Order Date : [DATE] 7:32:58 AM PDT" at bounding box center [750, 221] width 791 height 17
copy h2 "18385"
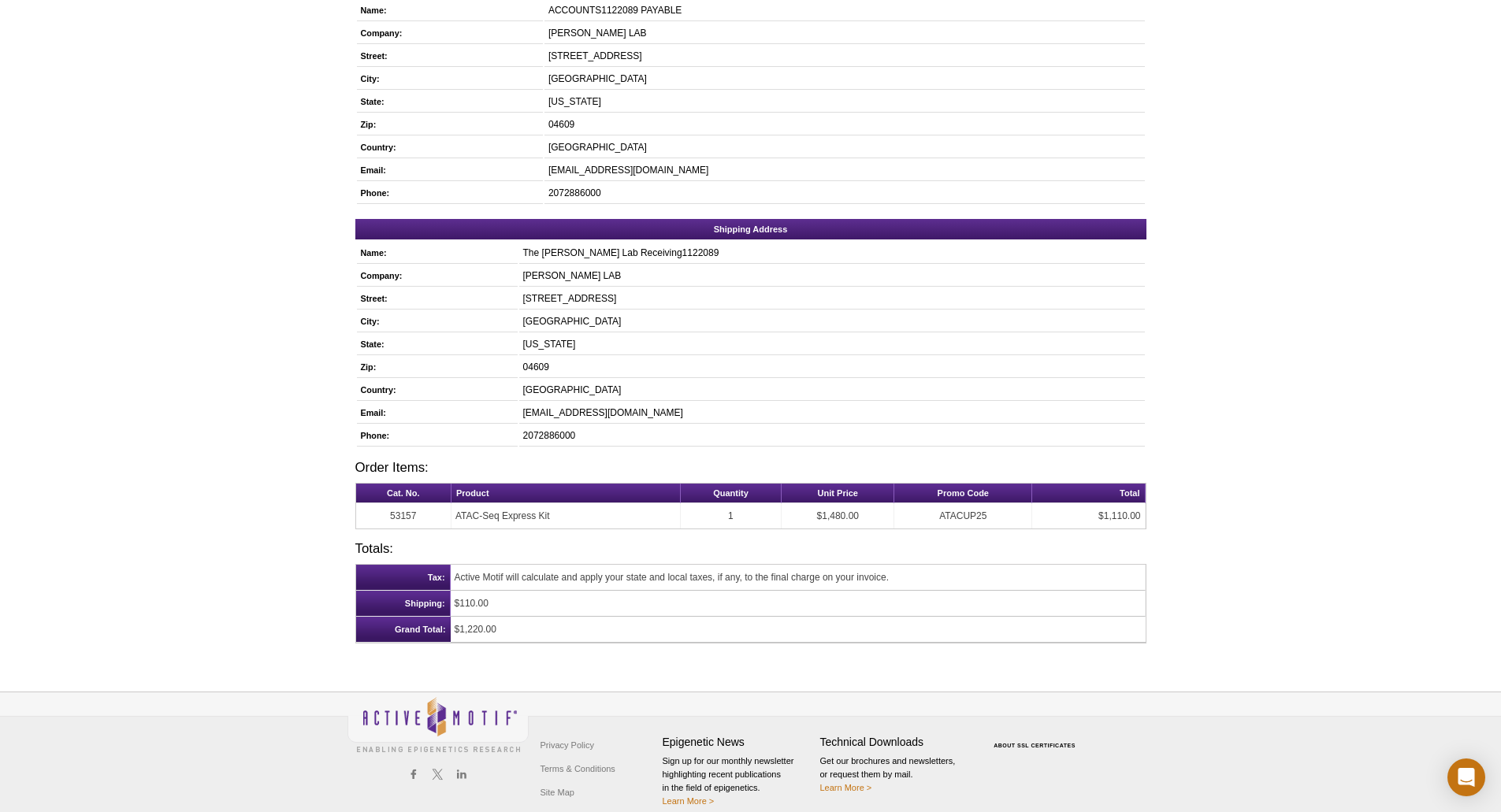
scroll to position [286, 0]
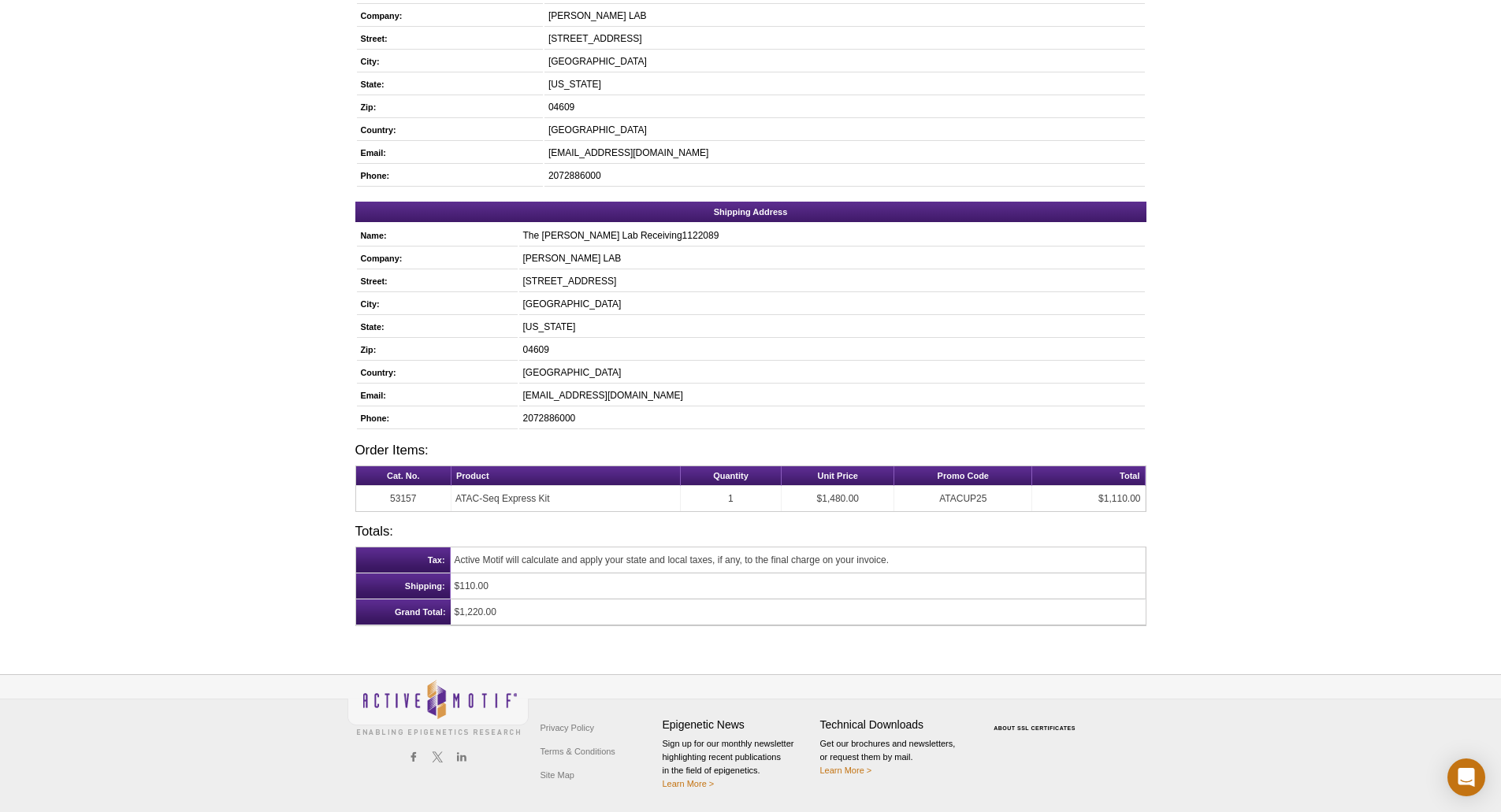
drag, startPoint x: 358, startPoint y: 446, endPoint x: 515, endPoint y: 619, distance: 233.6
click at [515, 619] on div "Print this page Order Confirmation Order Number: #18385 – Order Date : [DATE] 7…" at bounding box center [750, 259] width 791 height 732
copy div "Order Items: Cat. No. Product Quantity Unit Price Promo Code Total 53157 ATAC-S…"
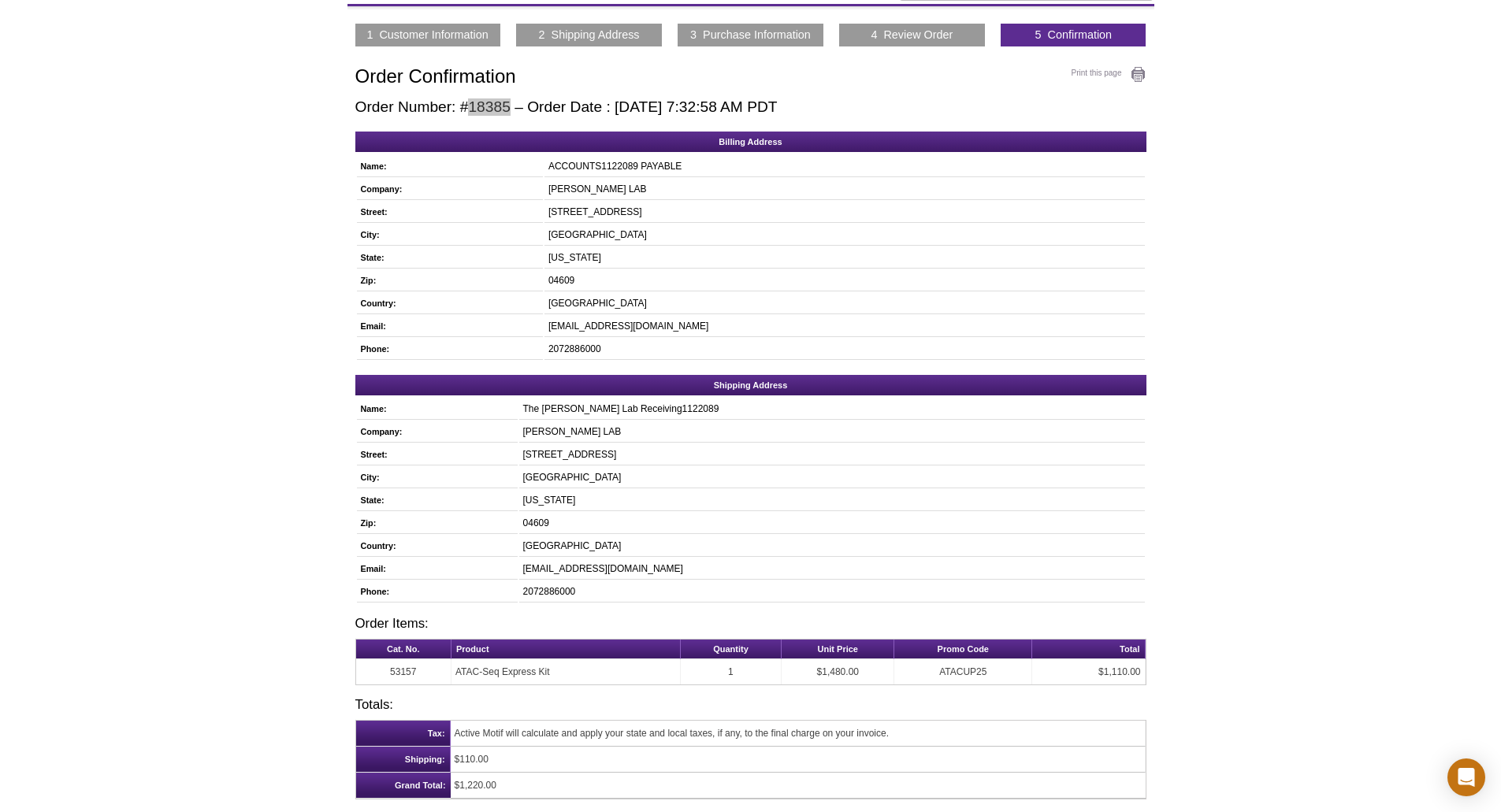
scroll to position [0, 0]
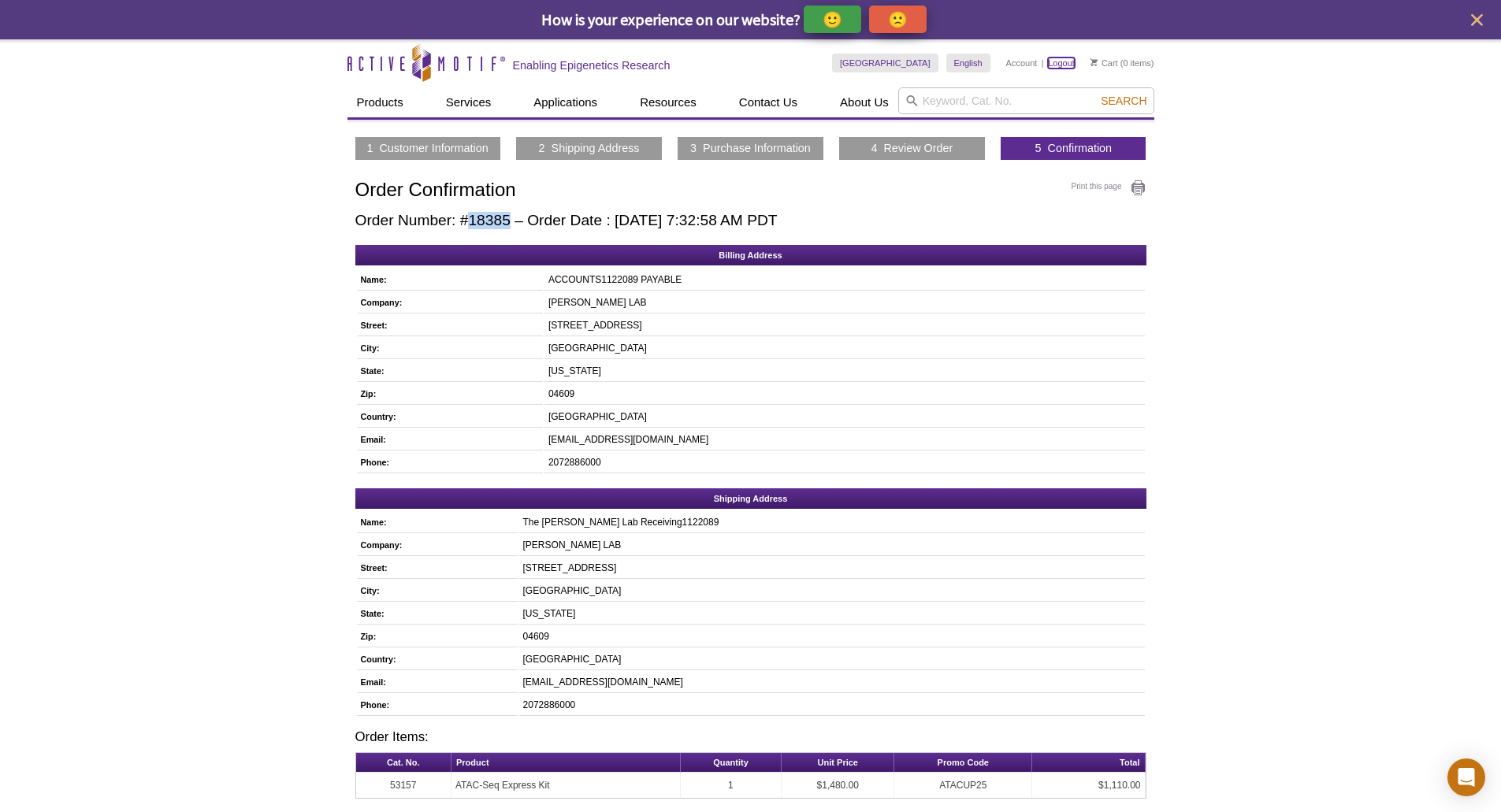
click at [1056, 60] on link "Logout" at bounding box center [1061, 63] width 27 height 11
